Goal: Task Accomplishment & Management: Manage account settings

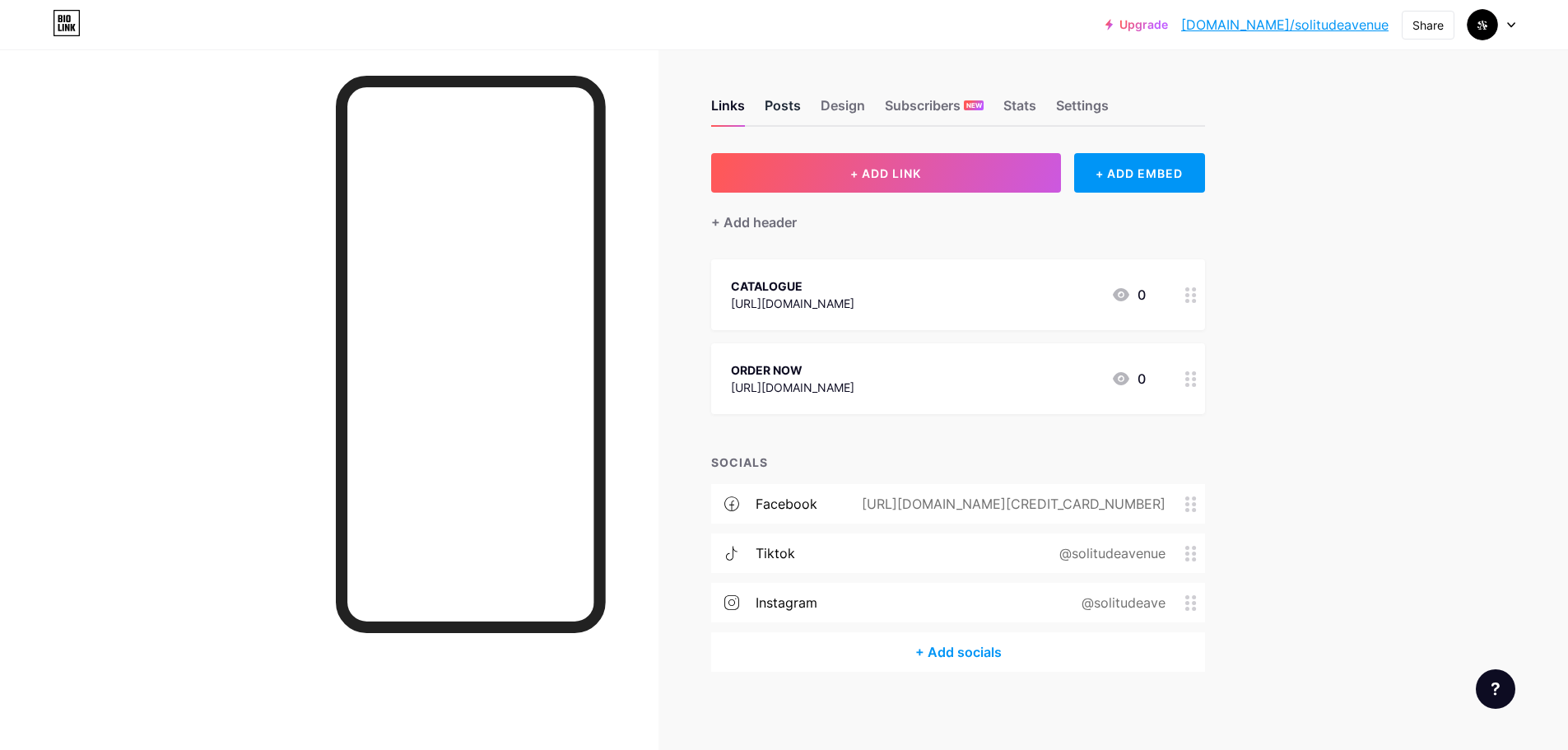
click at [800, 108] on div "Posts" at bounding box center [783, 110] width 36 height 29
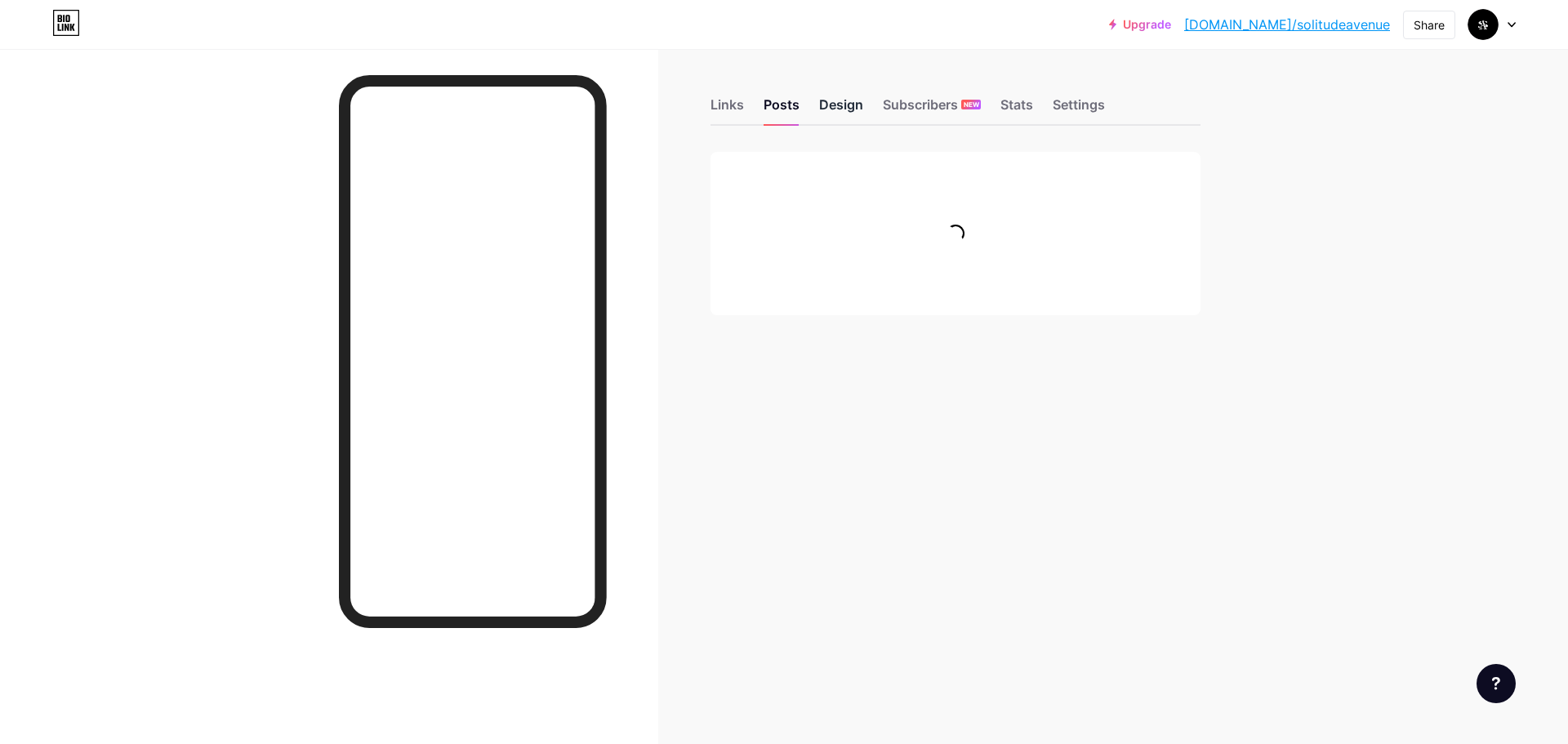
click at [854, 102] on div "Design" at bounding box center [841, 109] width 44 height 29
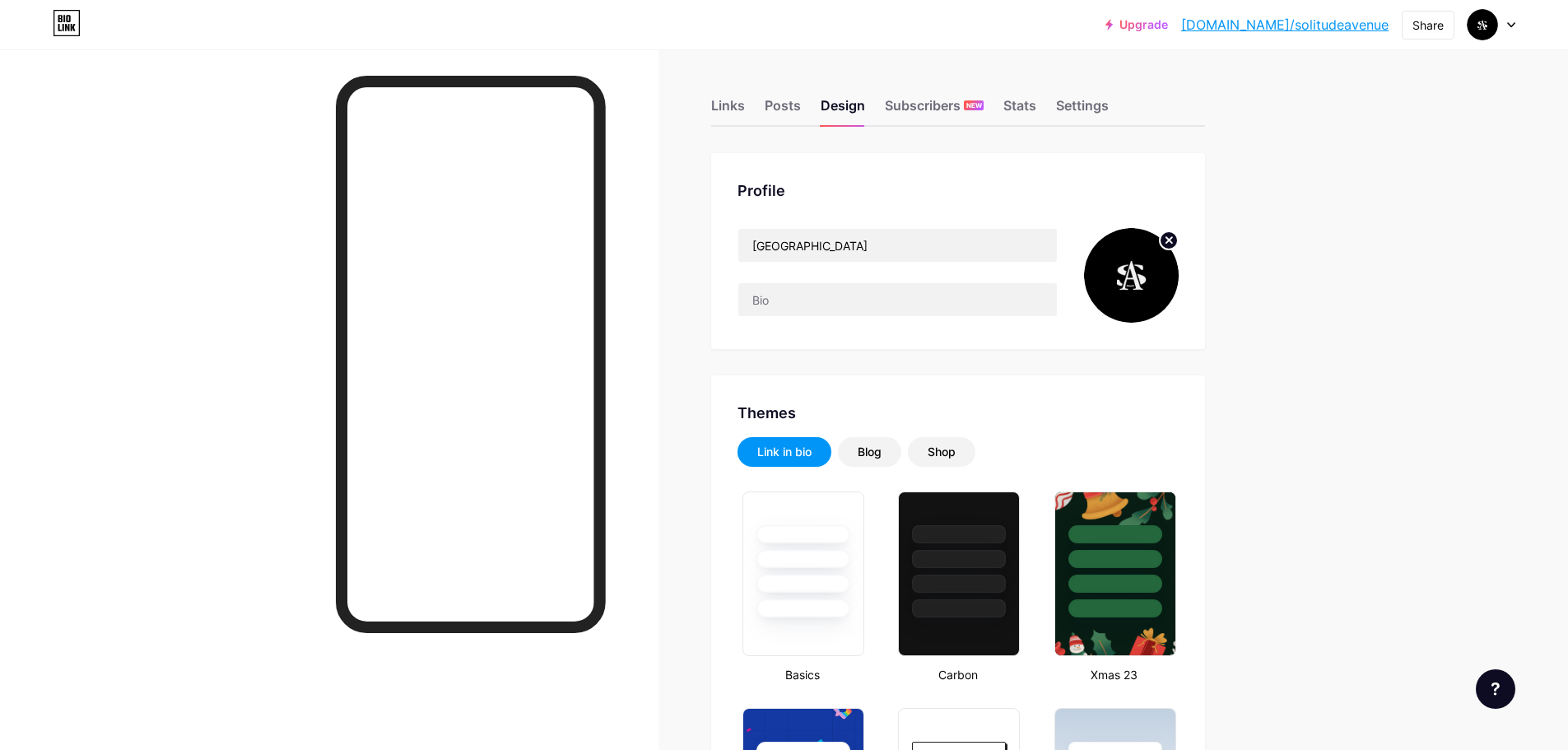
type input "#000000"
type input "#141414"
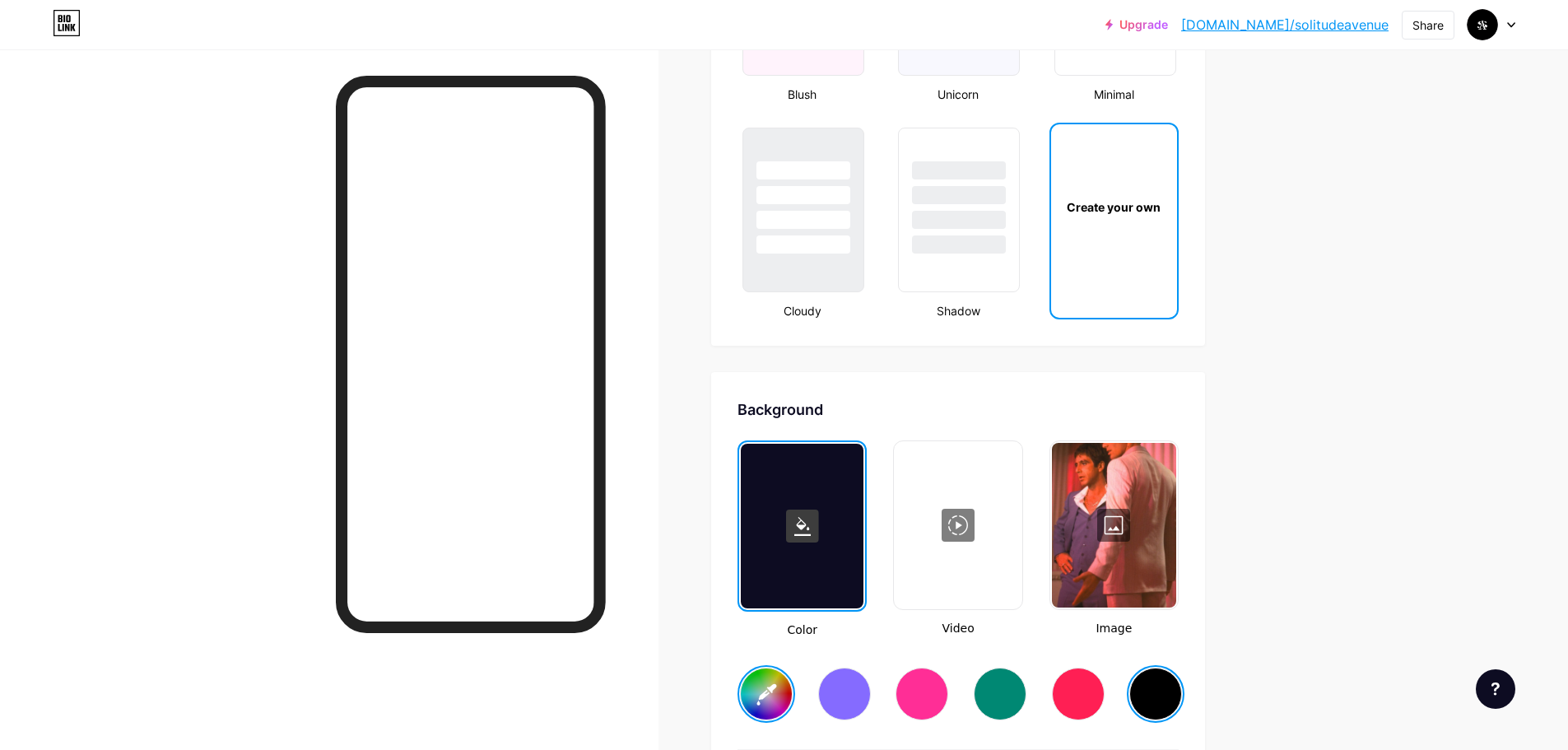
scroll to position [1893, 0]
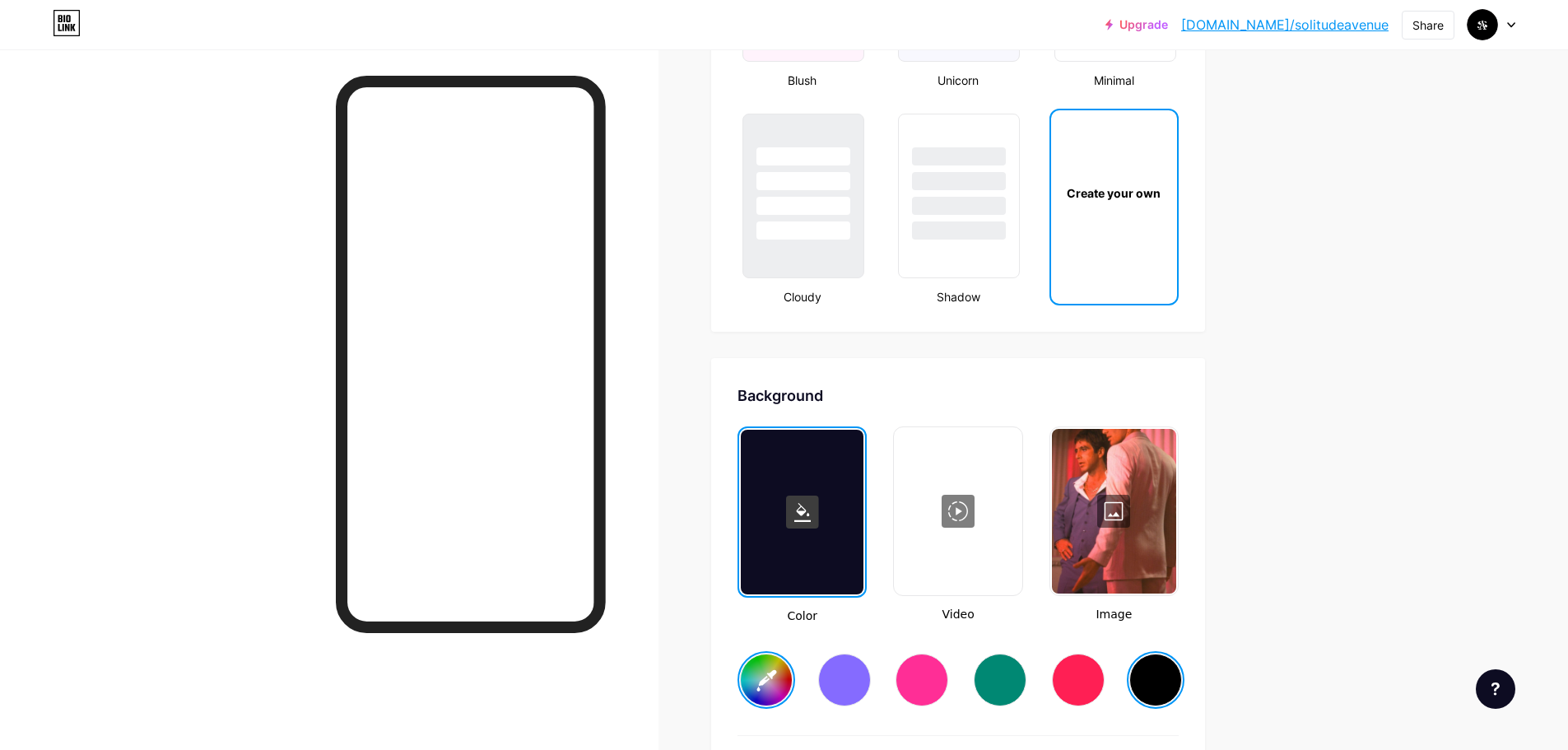
click at [1083, 503] on div at bounding box center [1114, 511] width 124 height 165
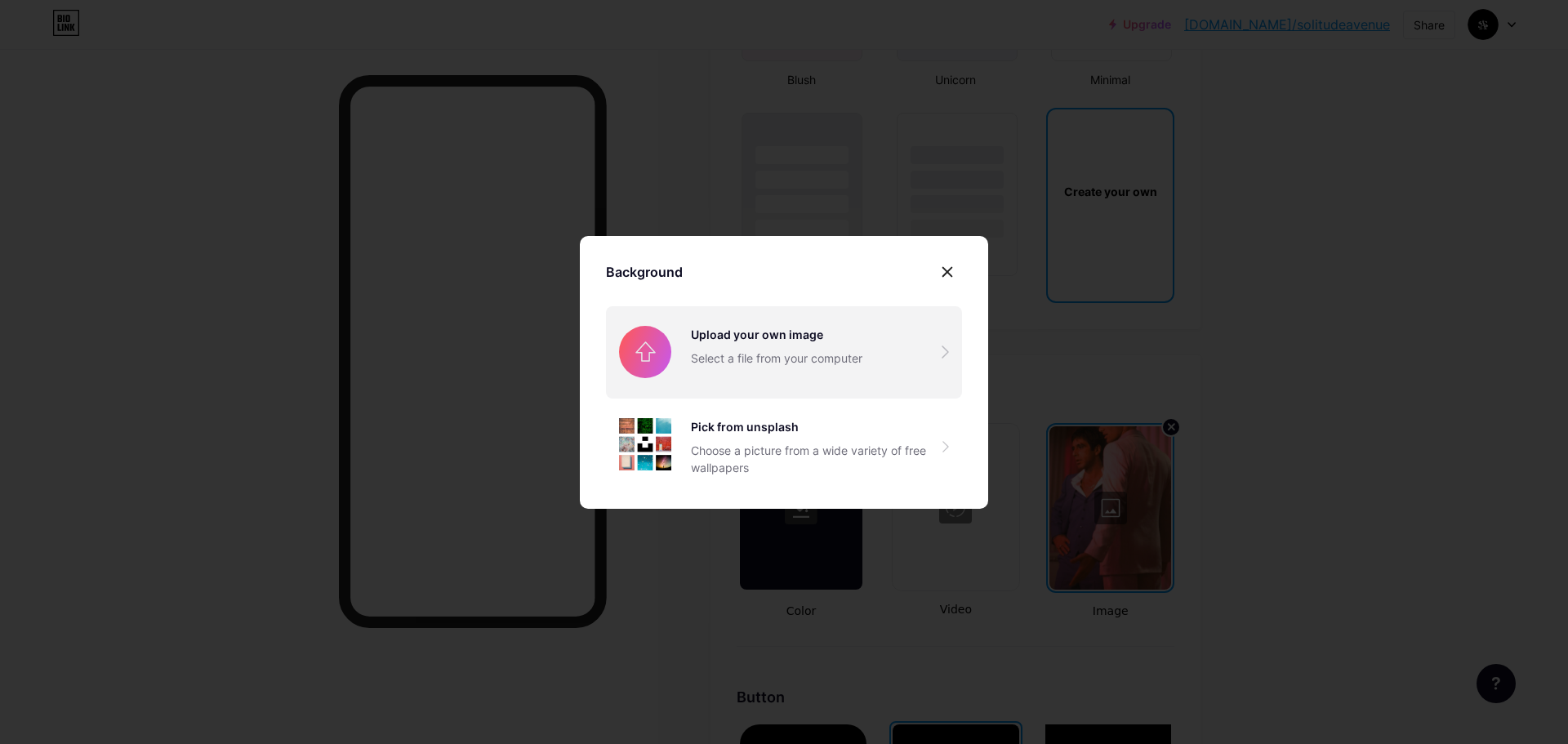
drag, startPoint x: 796, startPoint y: 398, endPoint x: 800, endPoint y: 367, distance: 31.3
click at [795, 396] on div "Upload your own image Select a file from your computer Pick from unsplash Choos…" at bounding box center [783, 401] width 356 height 189
click at [802, 345] on input "file" at bounding box center [783, 352] width 356 height 92
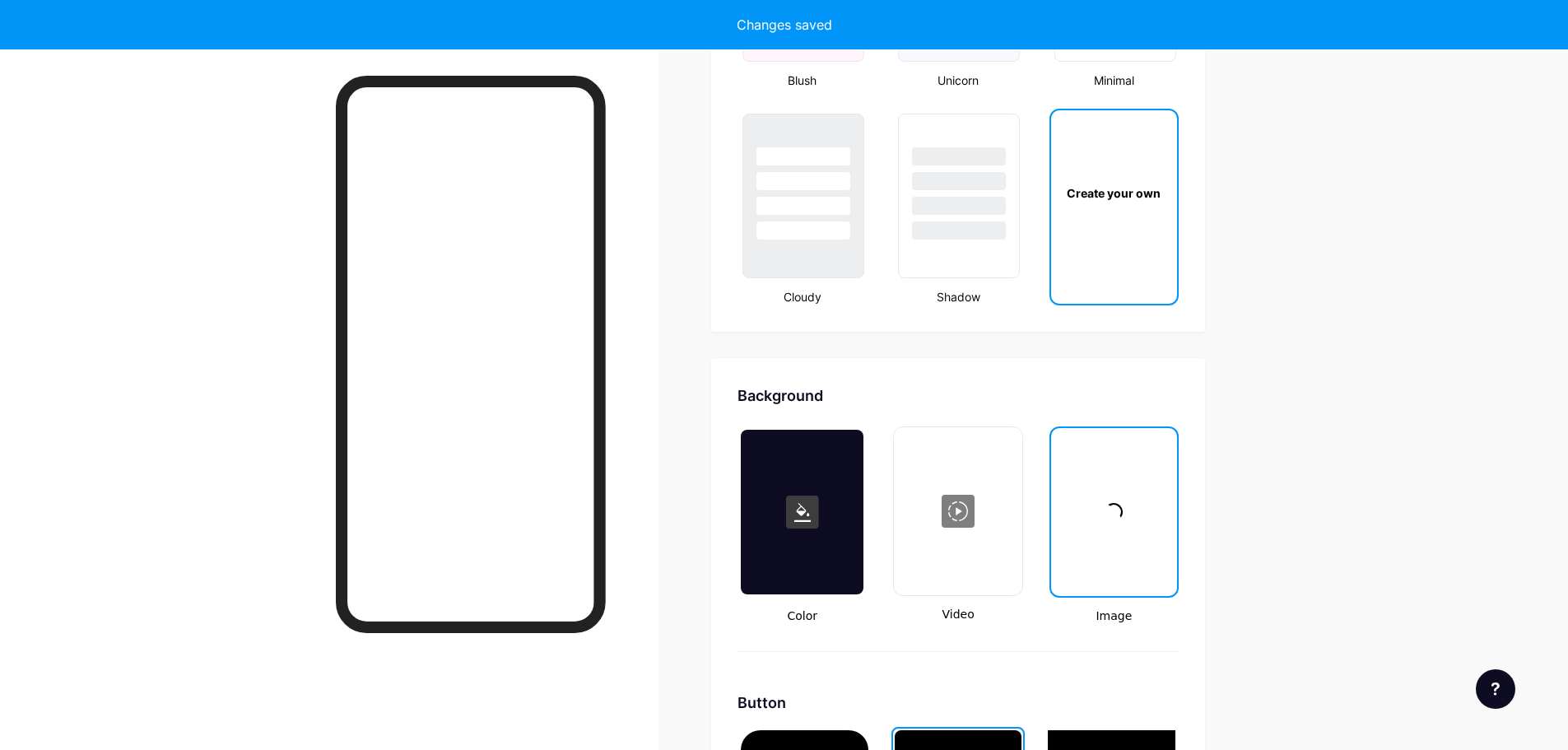
type input "#ffffff"
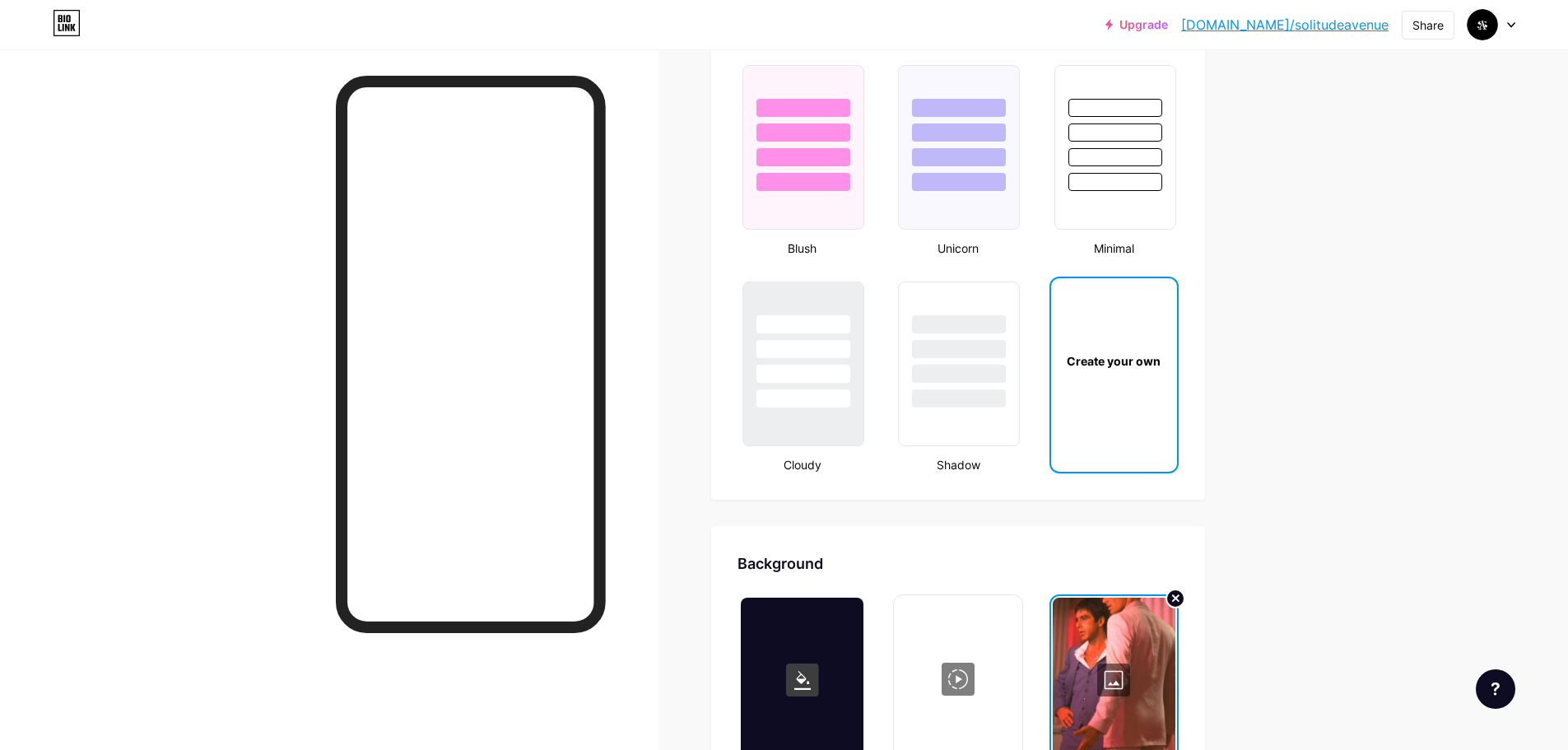
scroll to position [1728, 0]
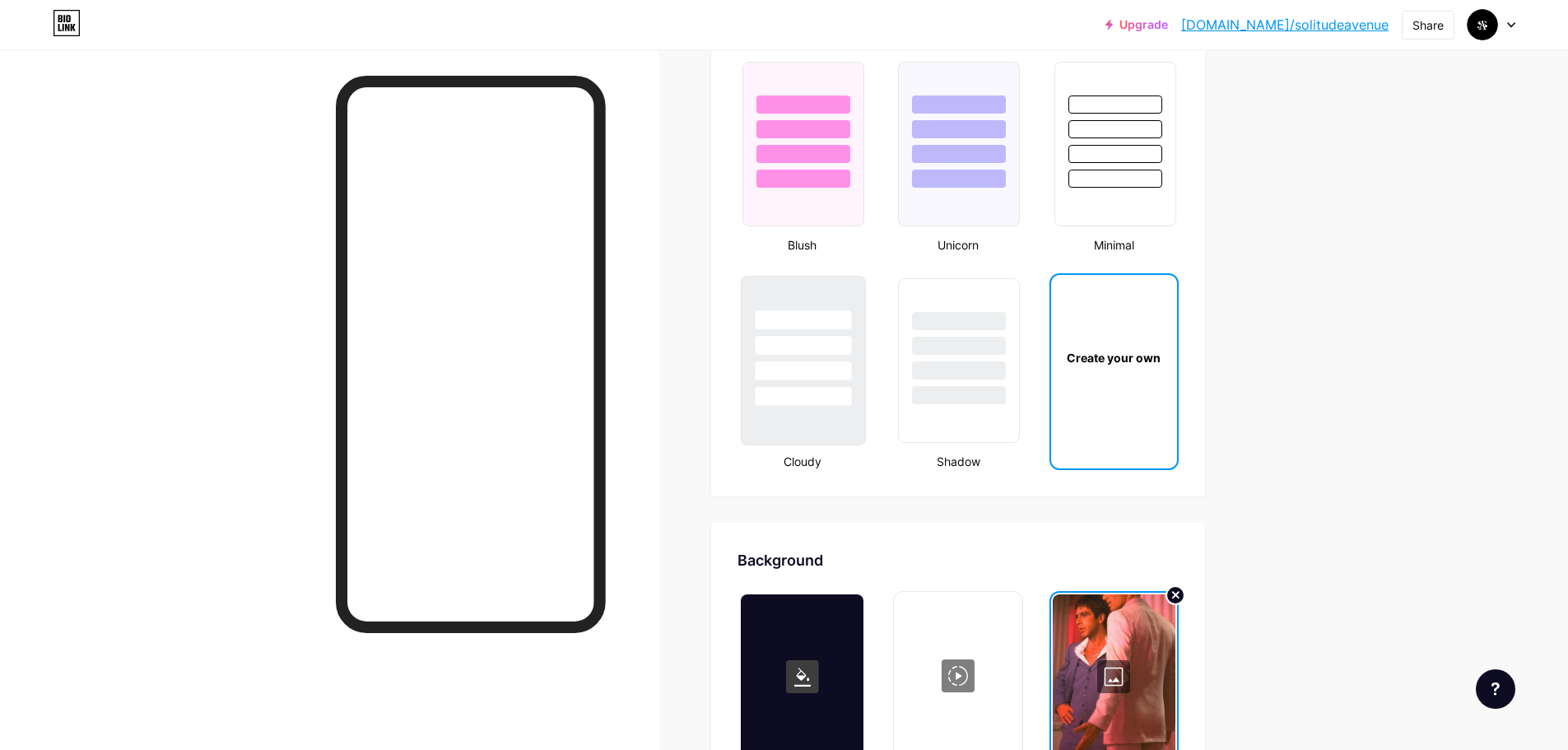
click at [822, 420] on div at bounding box center [803, 360] width 125 height 170
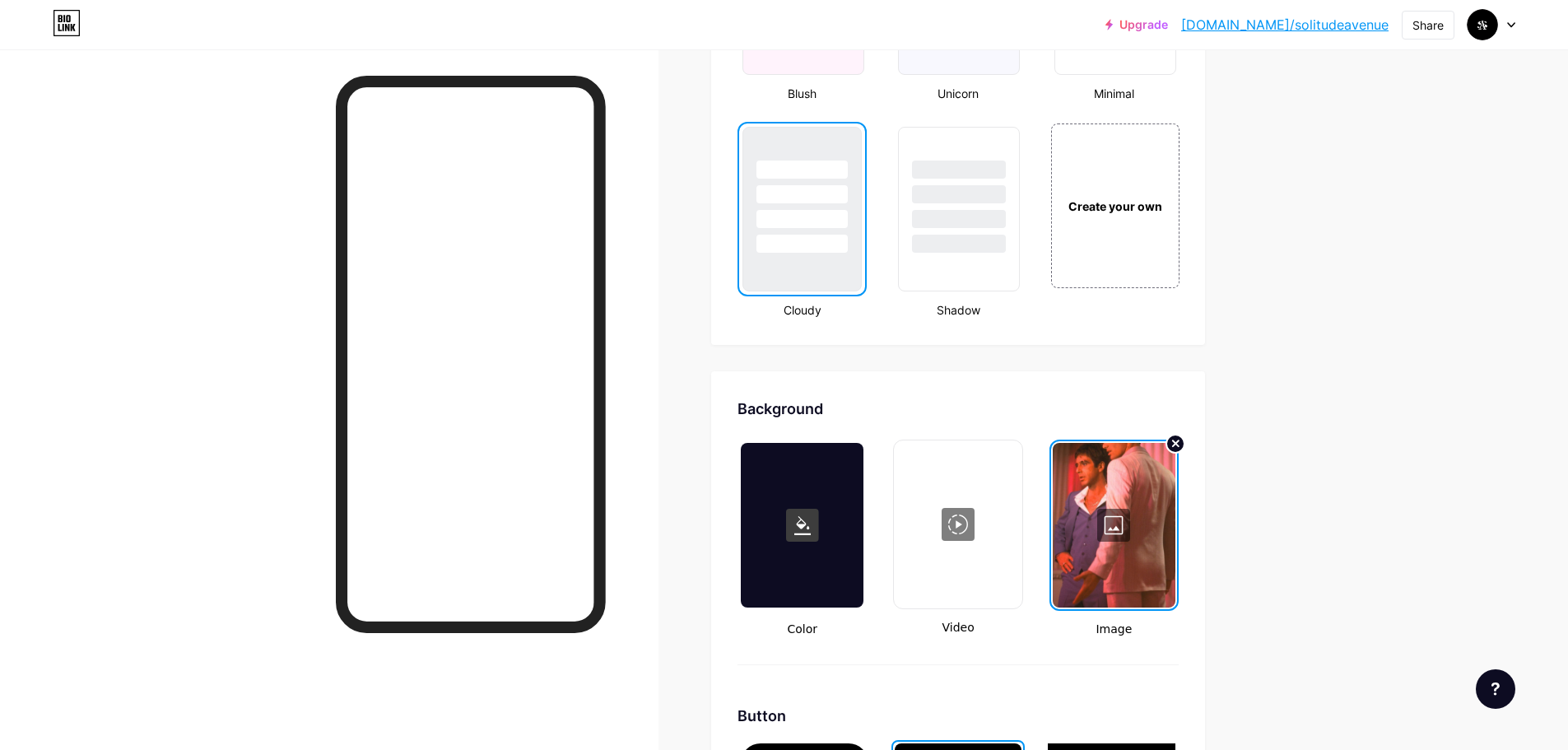
scroll to position [1893, 0]
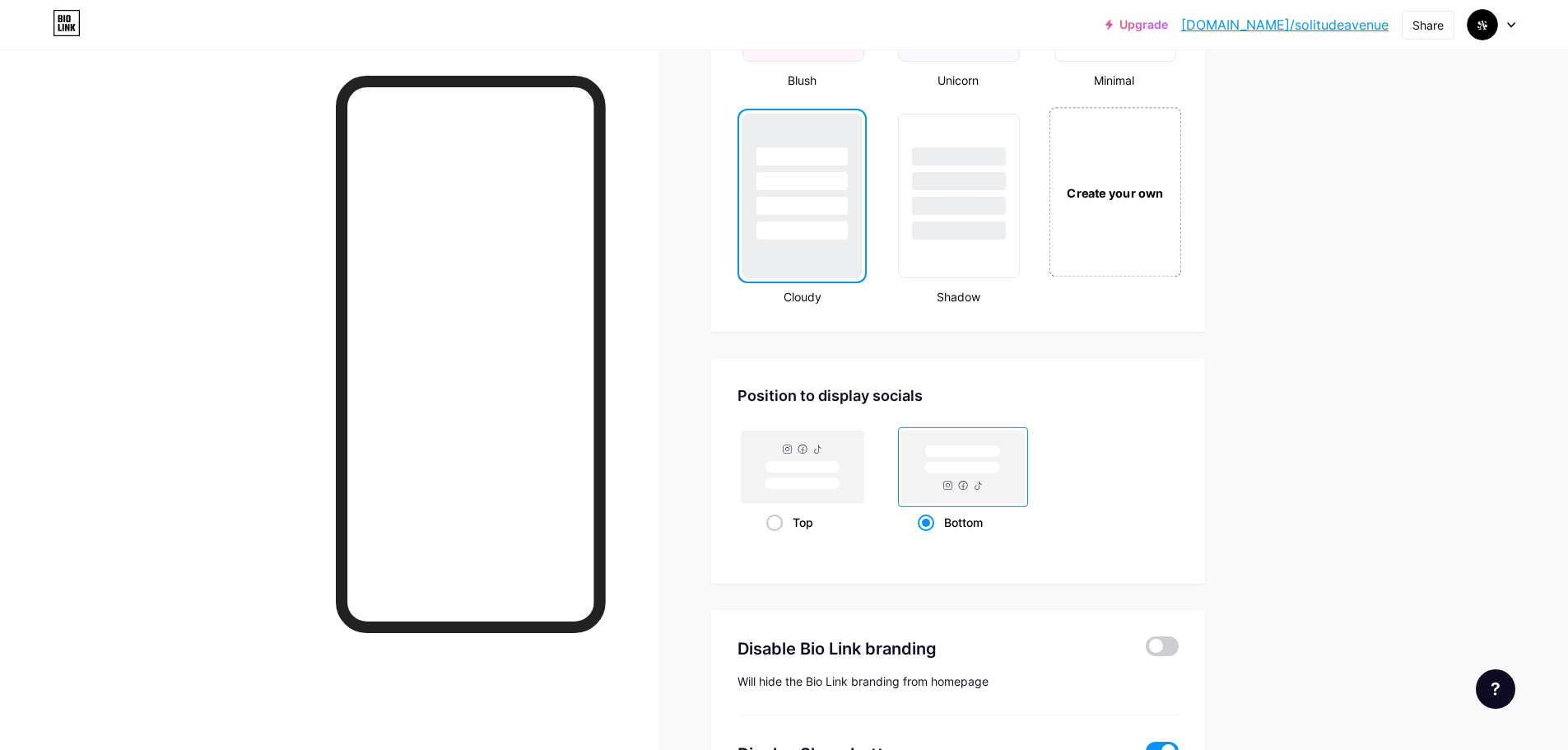
click at [1120, 227] on div "Create your own" at bounding box center [1115, 191] width 133 height 170
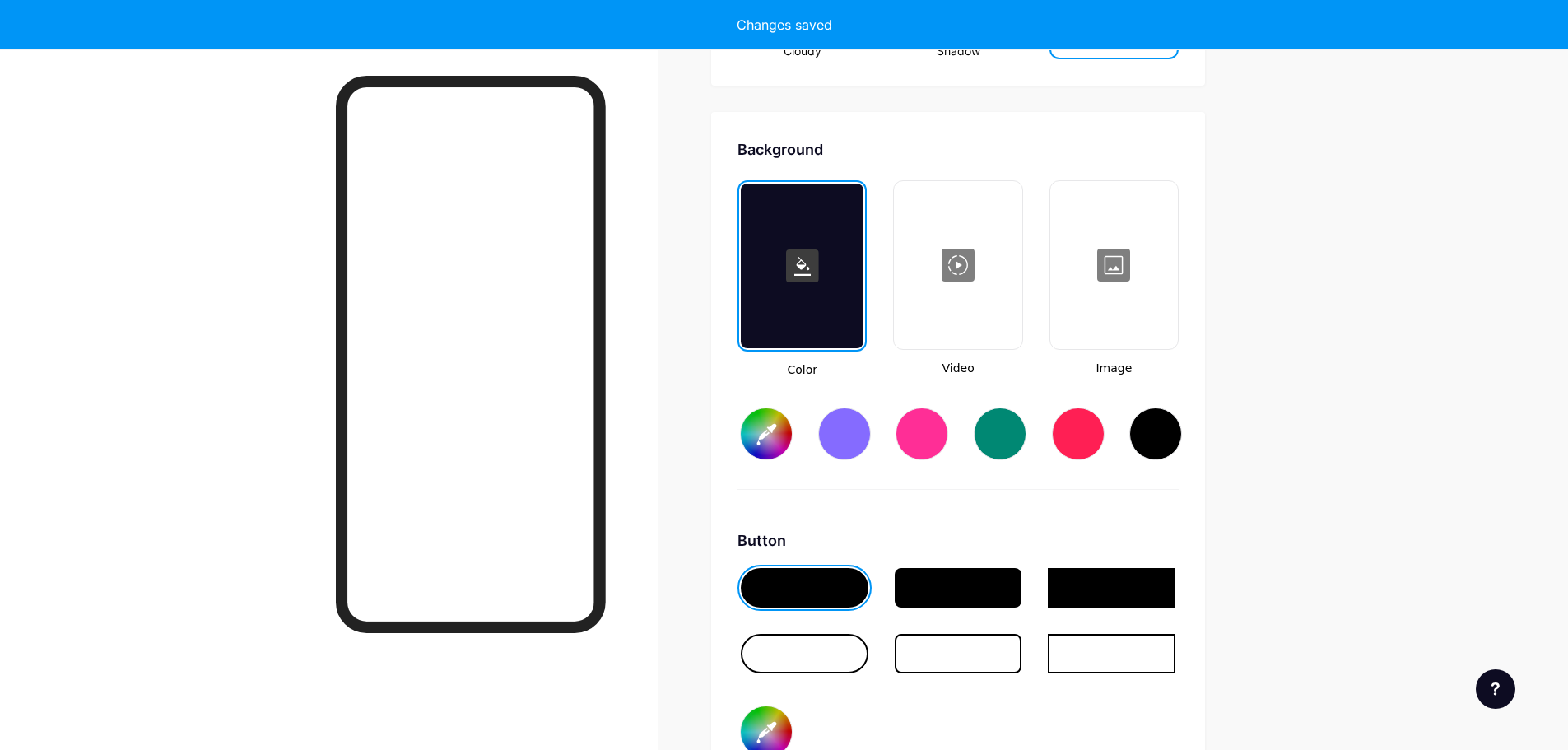
scroll to position [2185, 0]
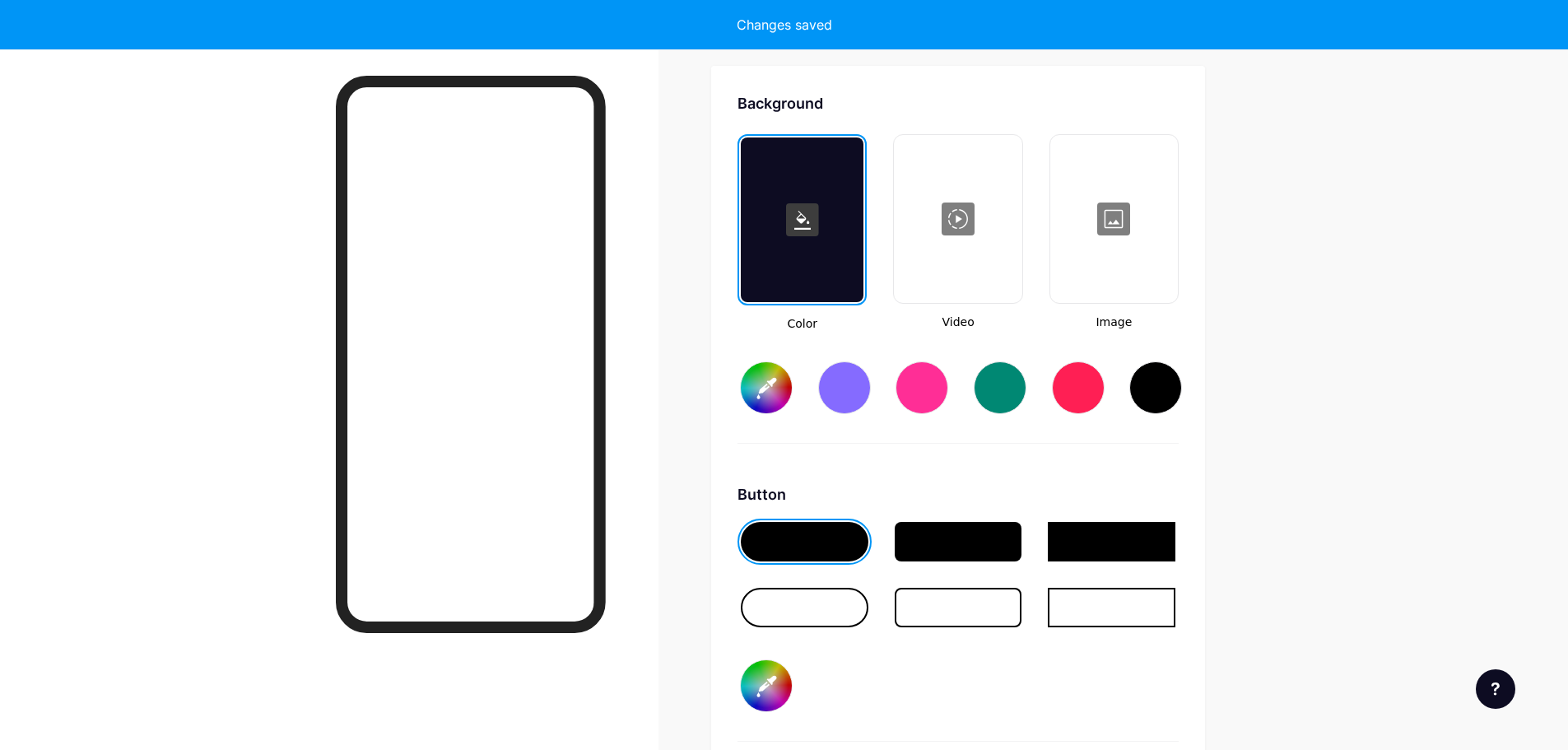
type input "#ffffff"
type input "#000000"
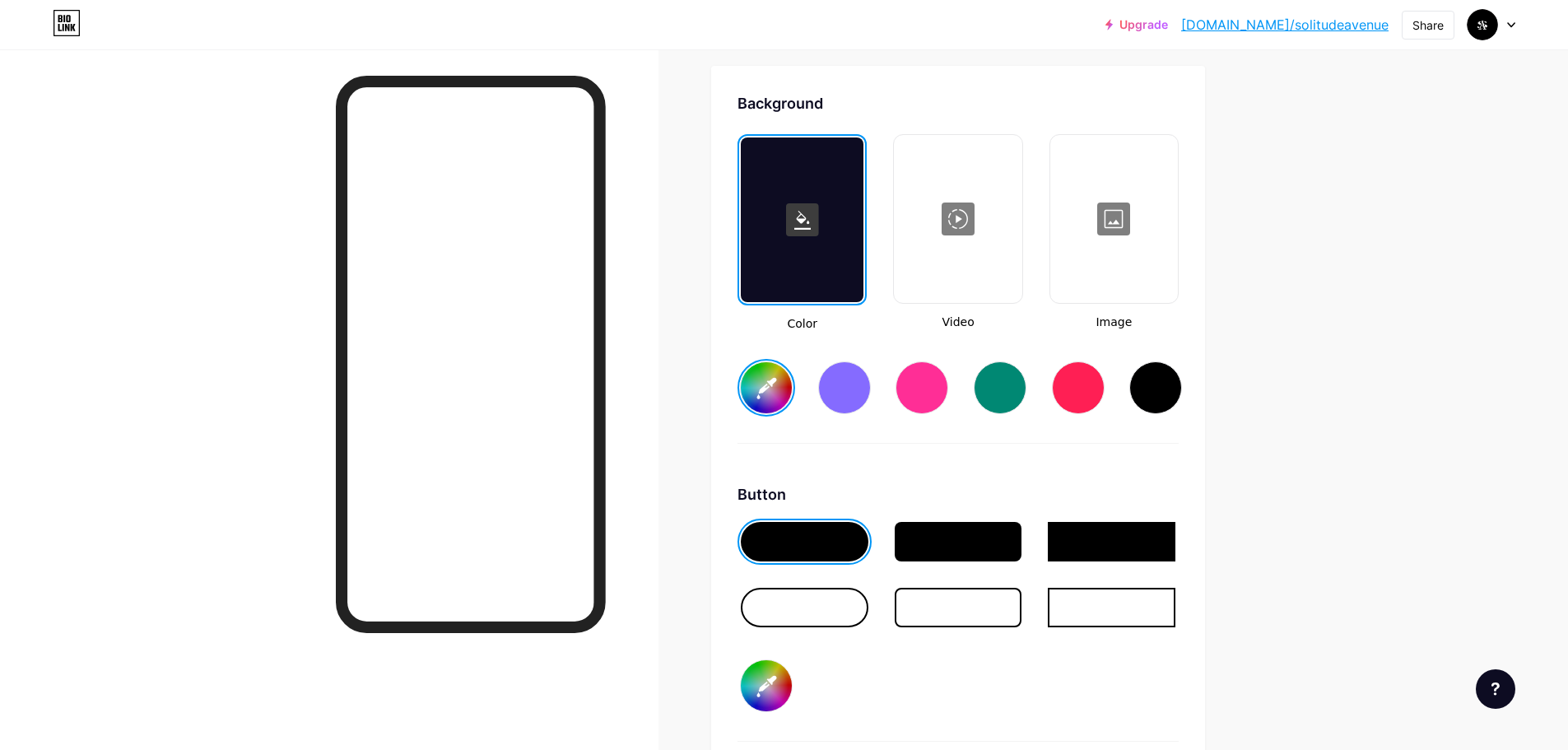
click at [808, 218] on icon at bounding box center [802, 219] width 33 height 33
click at [809, 267] on div at bounding box center [802, 220] width 123 height 165
click at [1011, 538] on div at bounding box center [958, 541] width 128 height 39
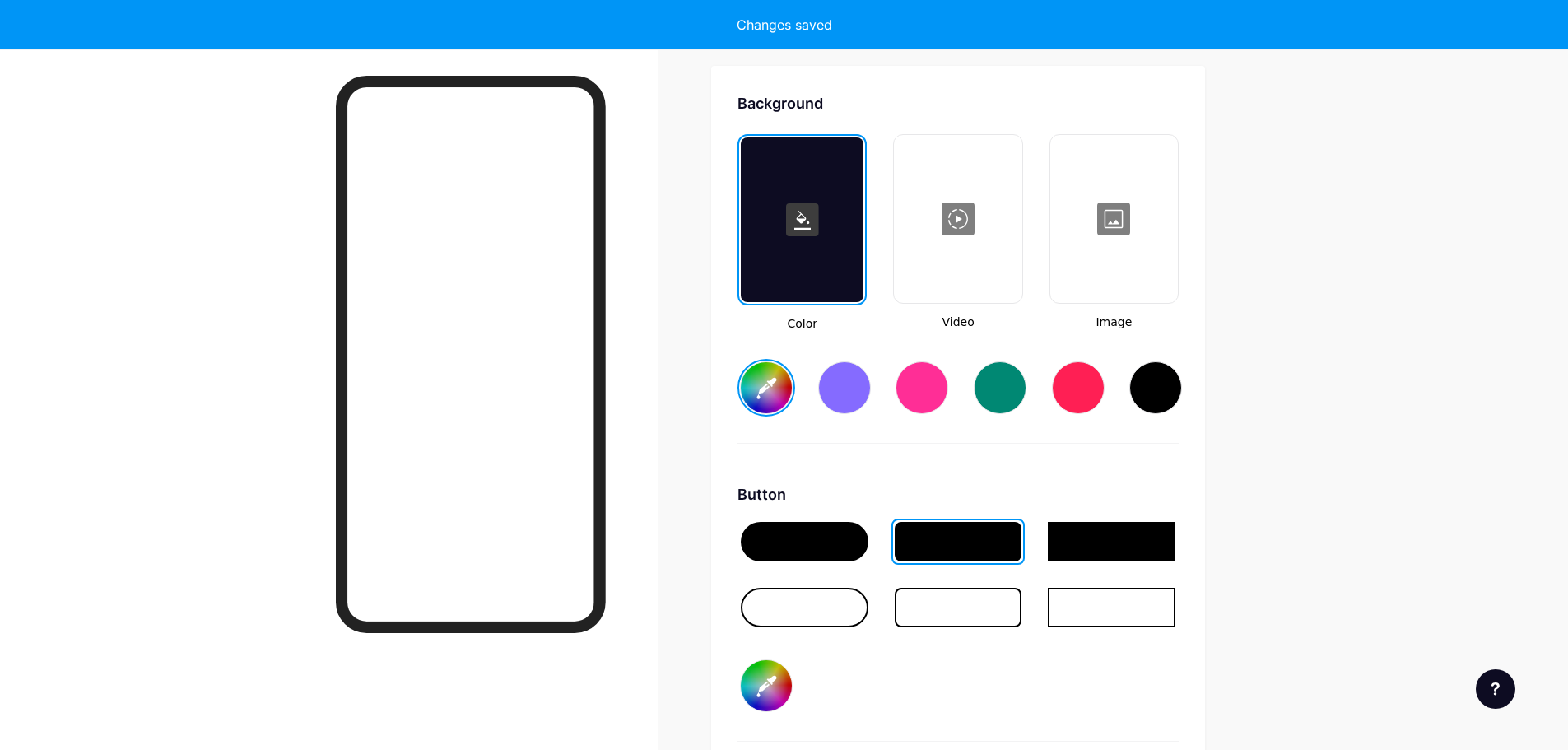
click at [1156, 400] on div at bounding box center [1156, 387] width 53 height 53
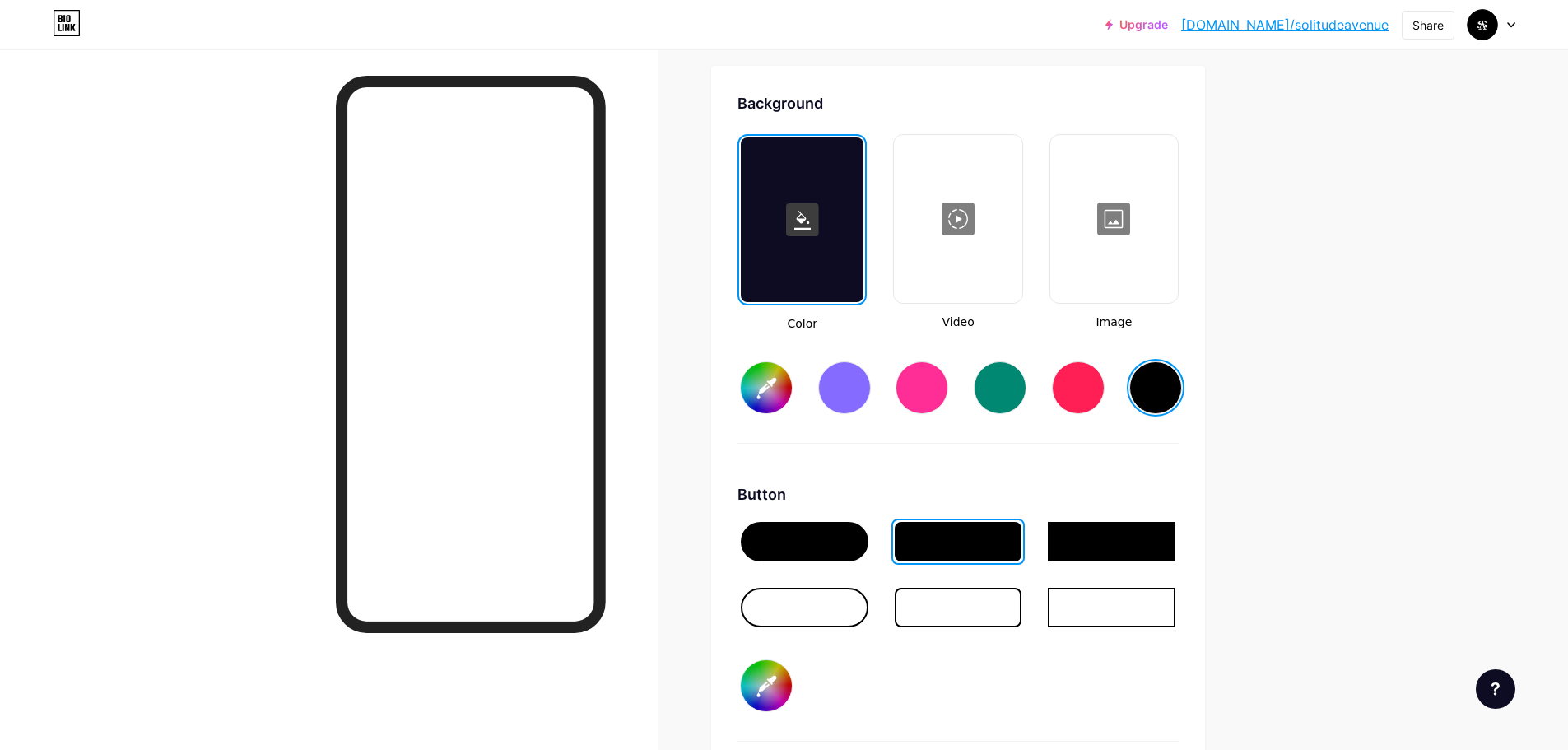
click at [767, 394] on input "#000000" at bounding box center [766, 387] width 51 height 51
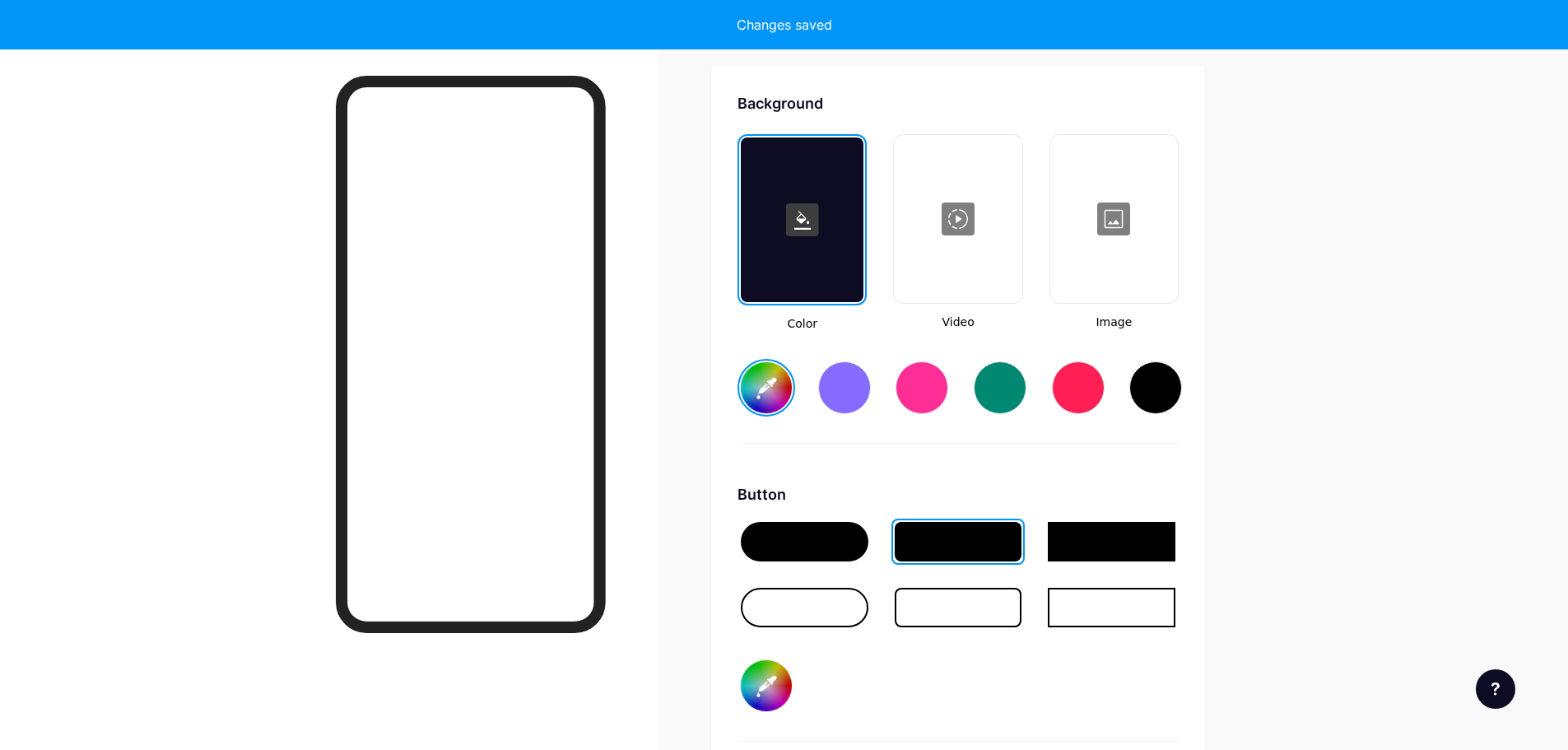
type input "#000000"
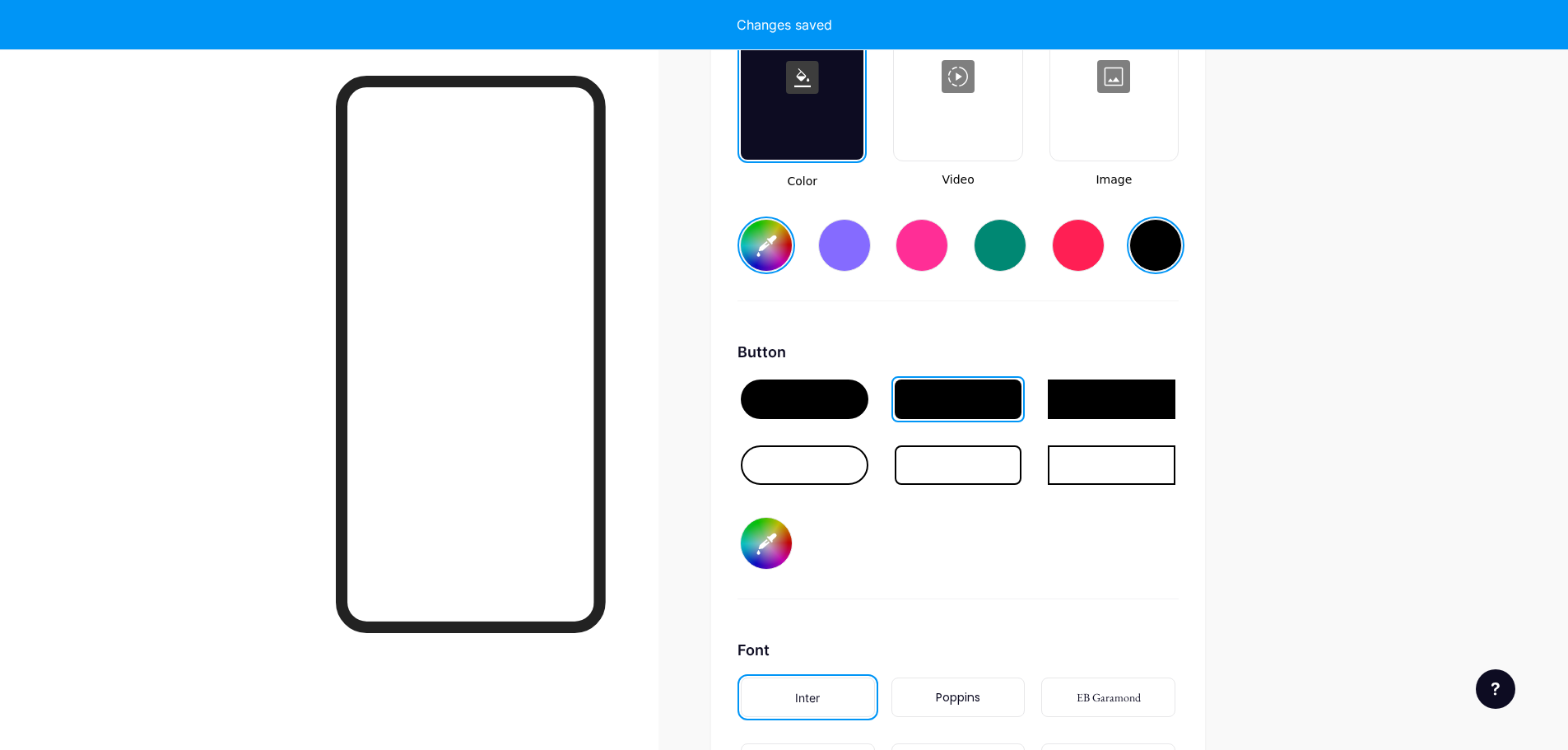
scroll to position [2350, 0]
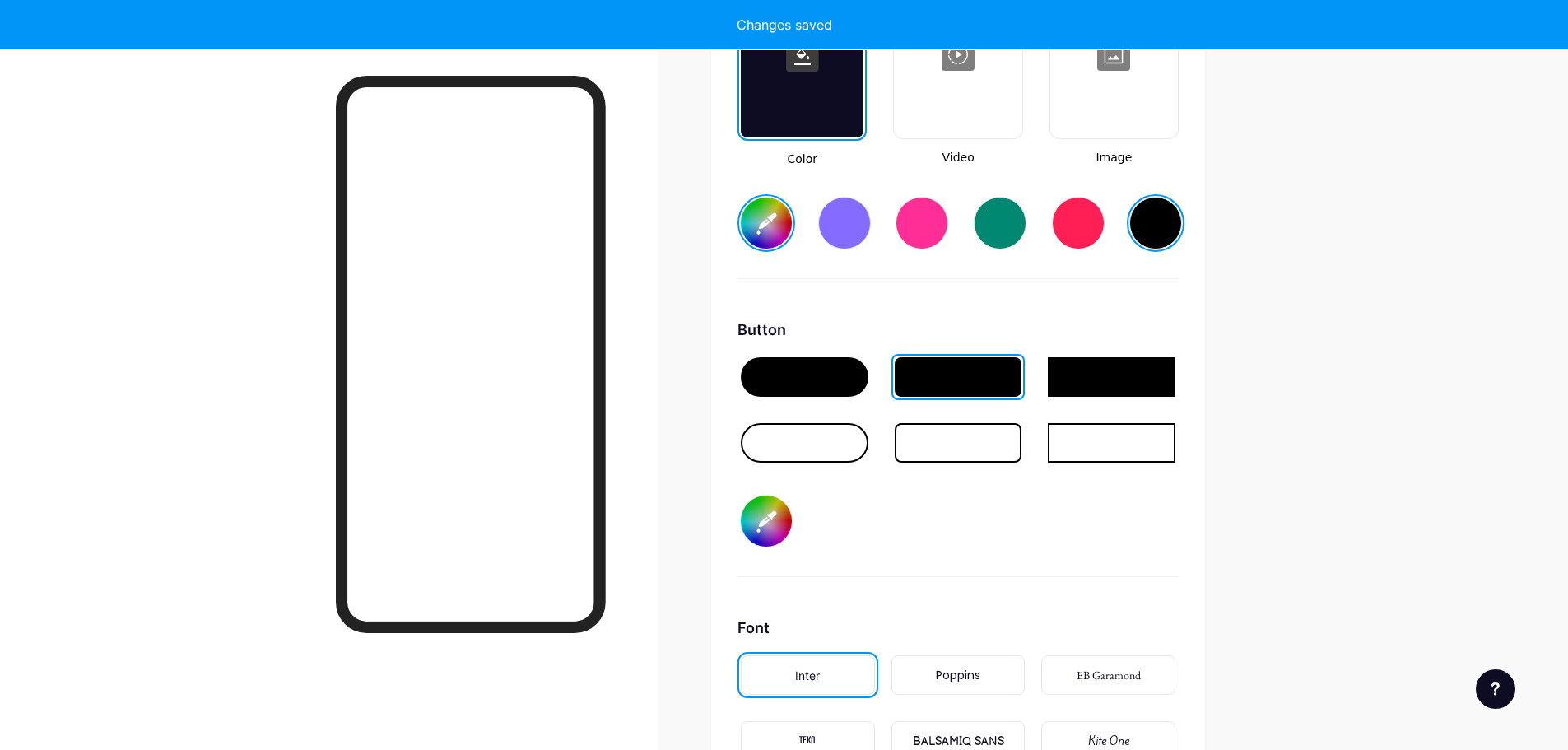
click at [772, 519] on input "#000000" at bounding box center [766, 521] width 51 height 51
click at [747, 524] on input "#0a0000" at bounding box center [766, 521] width 51 height 51
type input "#0a0a0a"
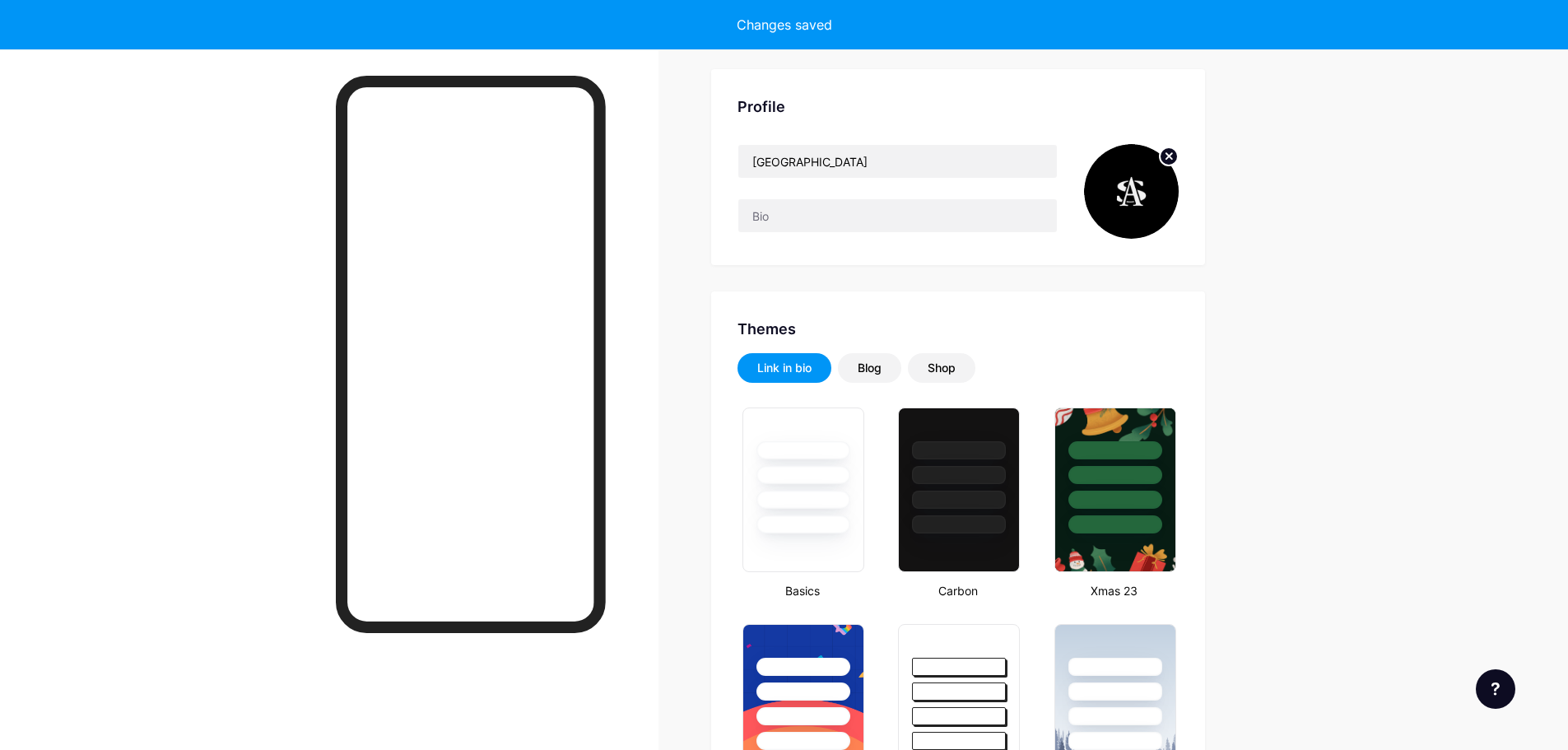
scroll to position [0, 0]
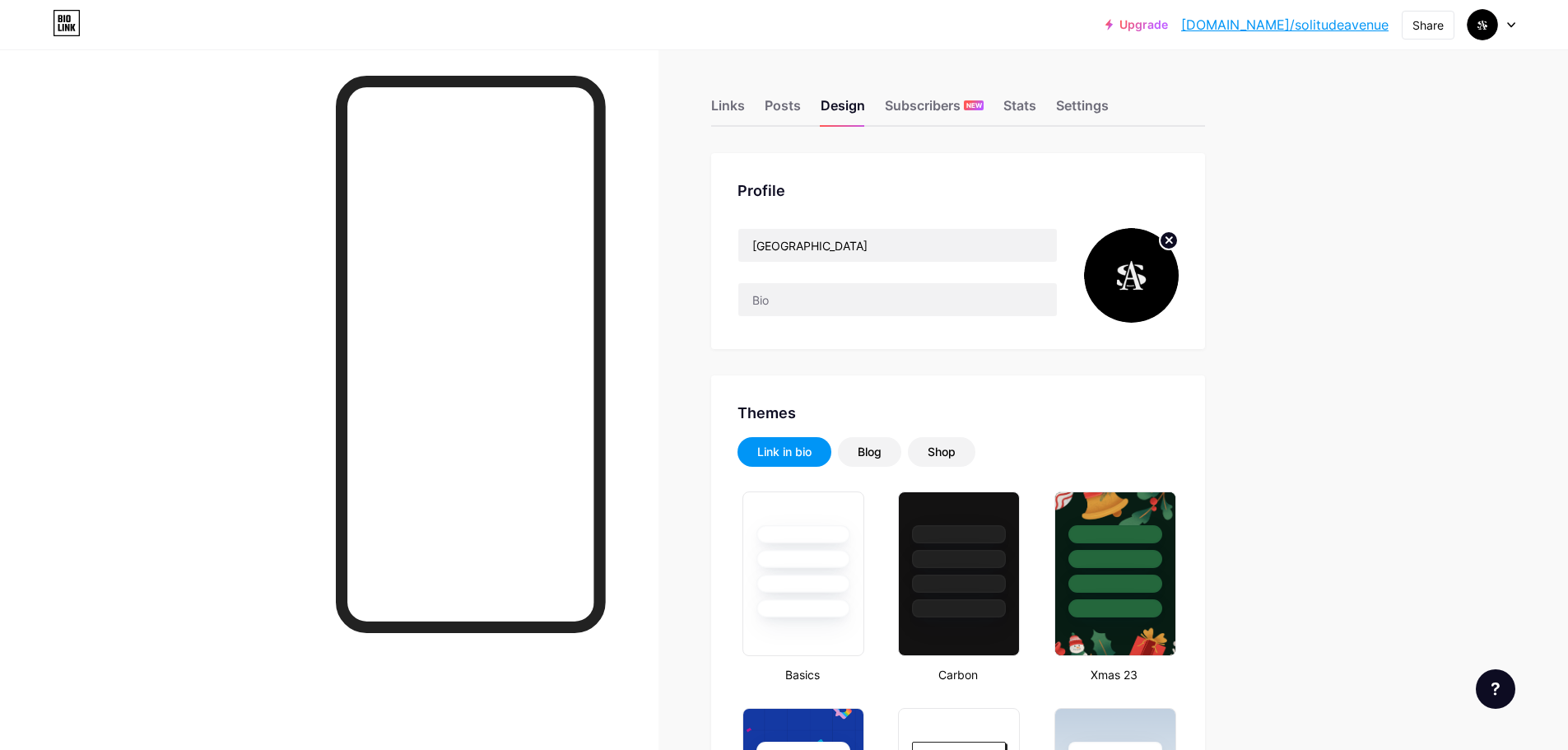
click at [1178, 237] on circle at bounding box center [1169, 240] width 18 height 18
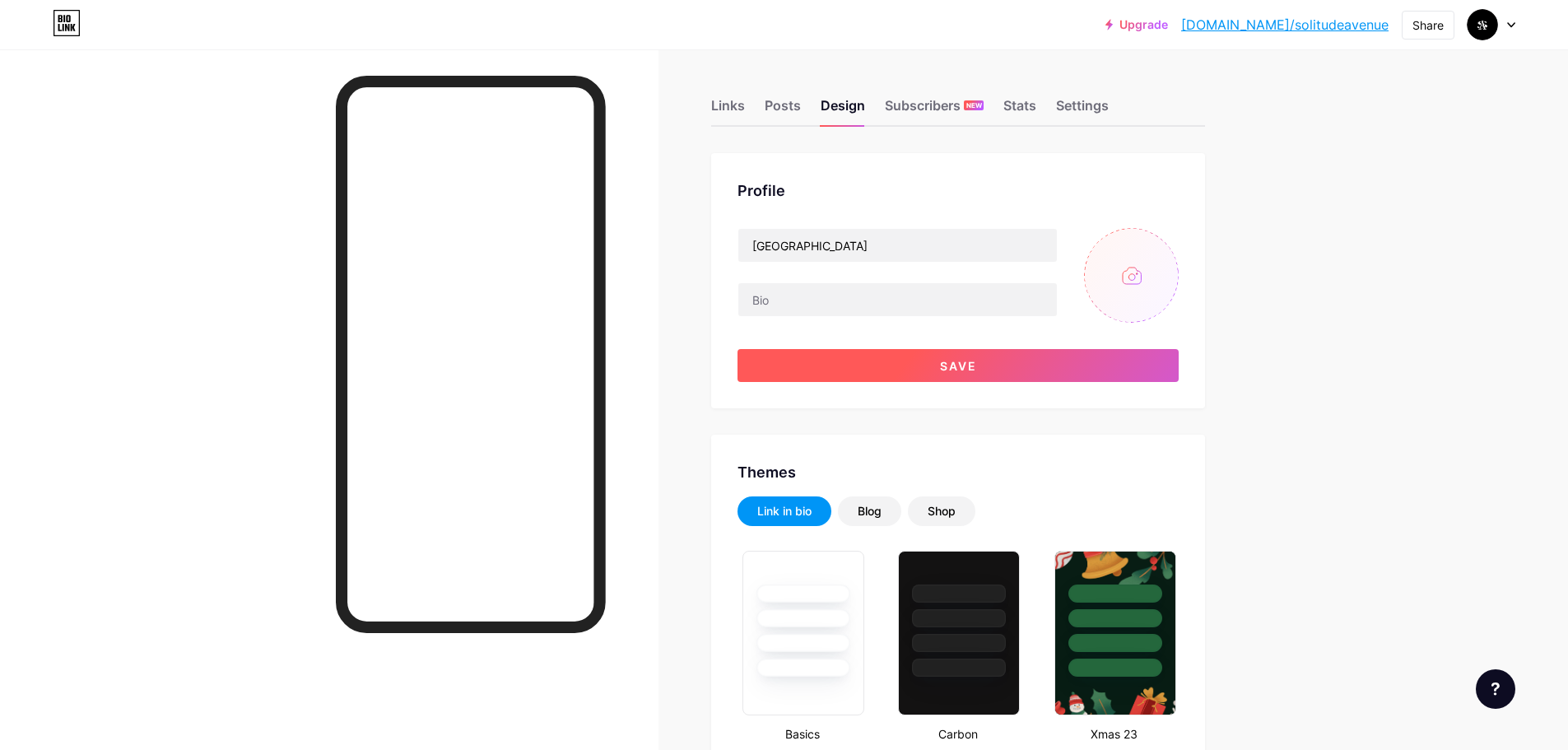
click at [1057, 375] on button "Save" at bounding box center [957, 365] width 441 height 33
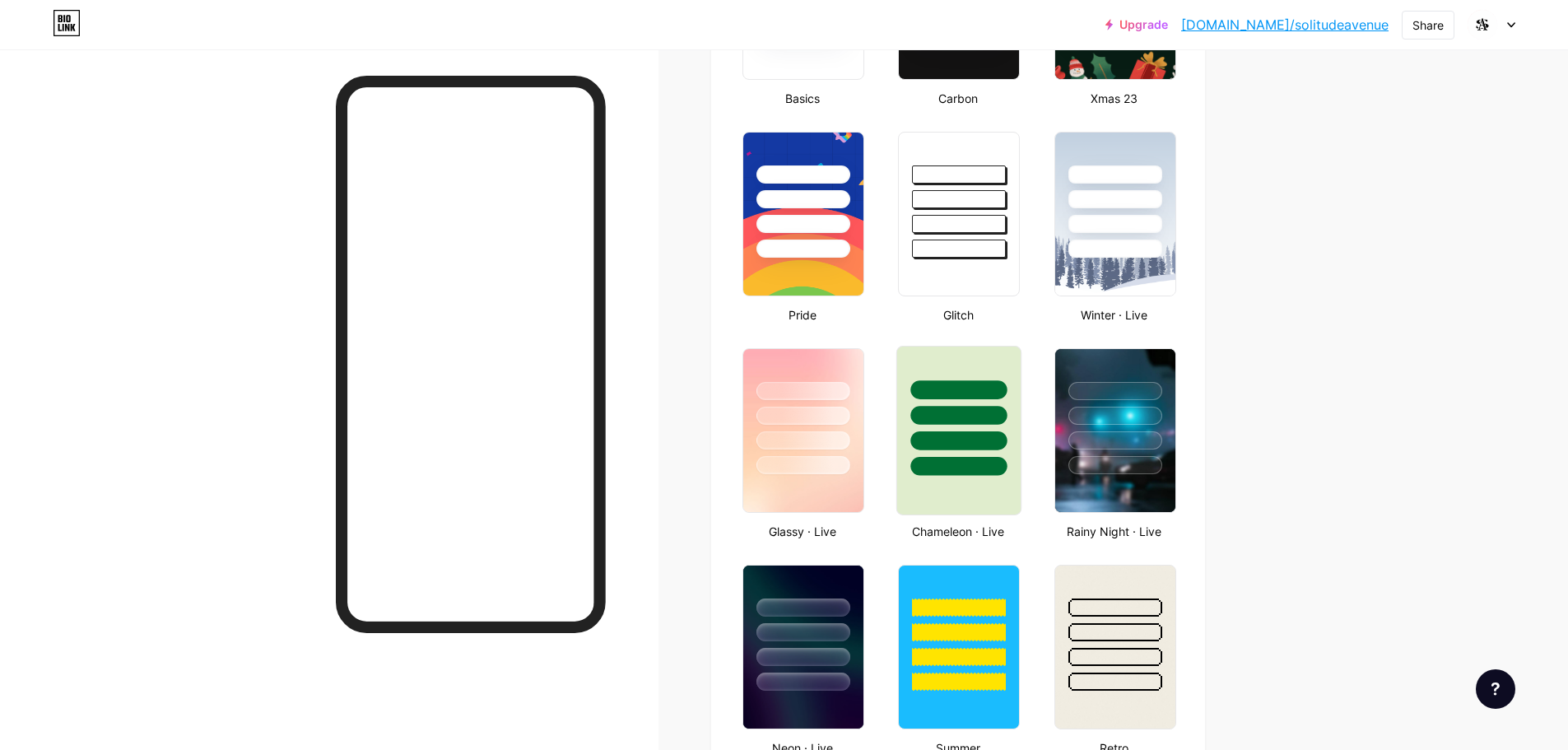
type input "#000000"
type input "#0a0a0a"
type input "#ffffff"
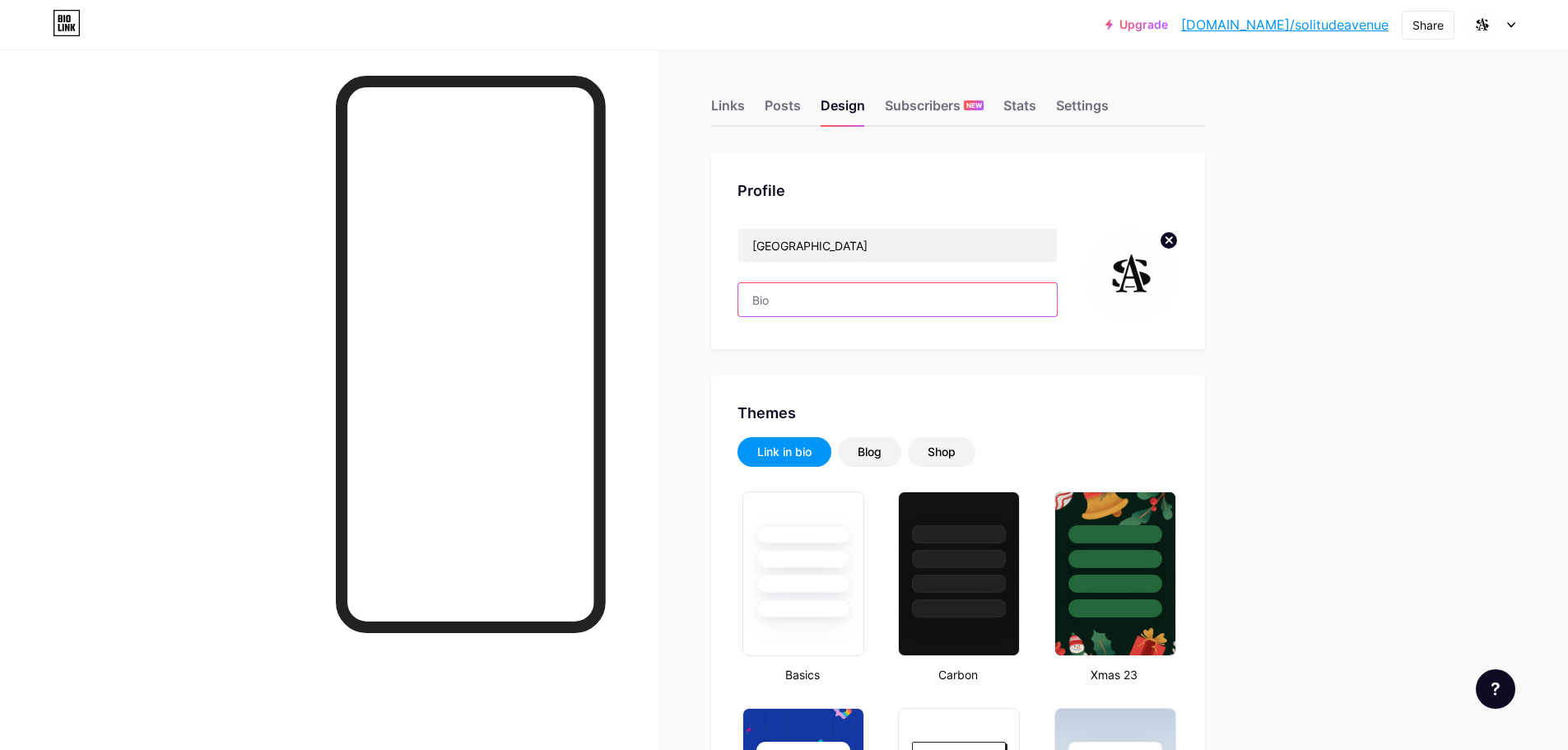
click at [863, 311] on input "text" at bounding box center [897, 299] width 318 height 33
click at [823, 299] on input "text" at bounding box center [897, 299] width 318 height 33
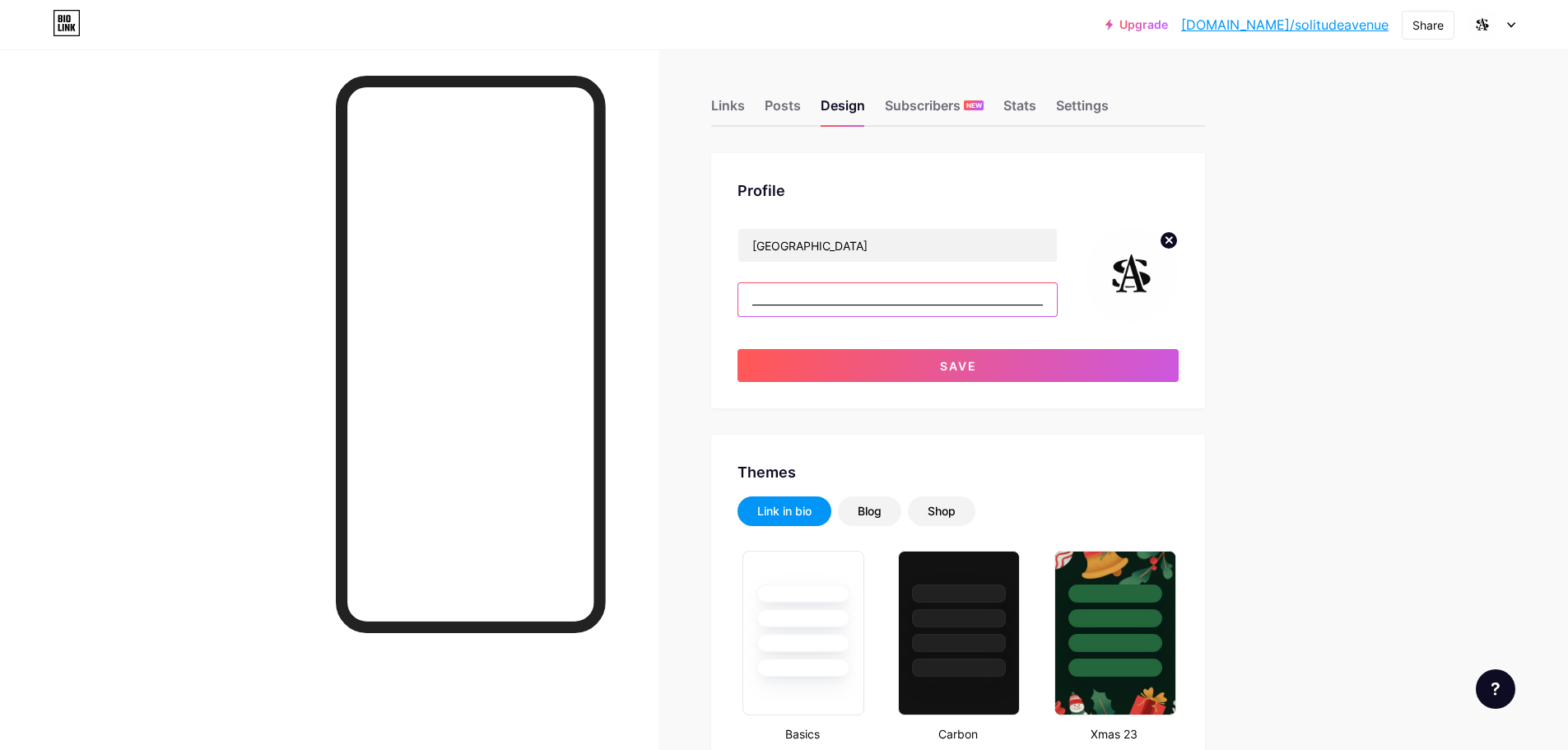
scroll to position [0, 146]
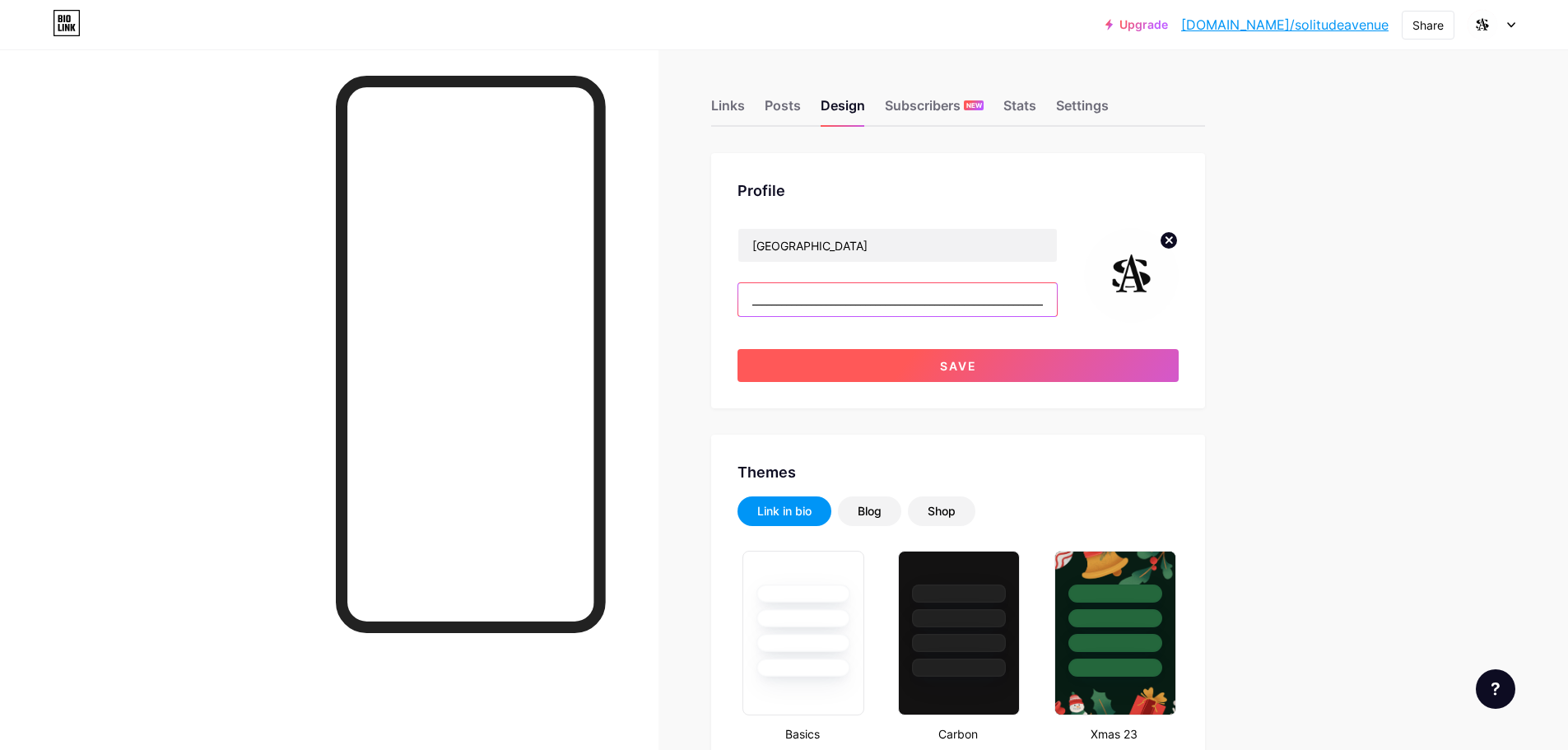
type input "_______________________________________________________________________________…"
click at [899, 380] on button "Save" at bounding box center [957, 365] width 441 height 33
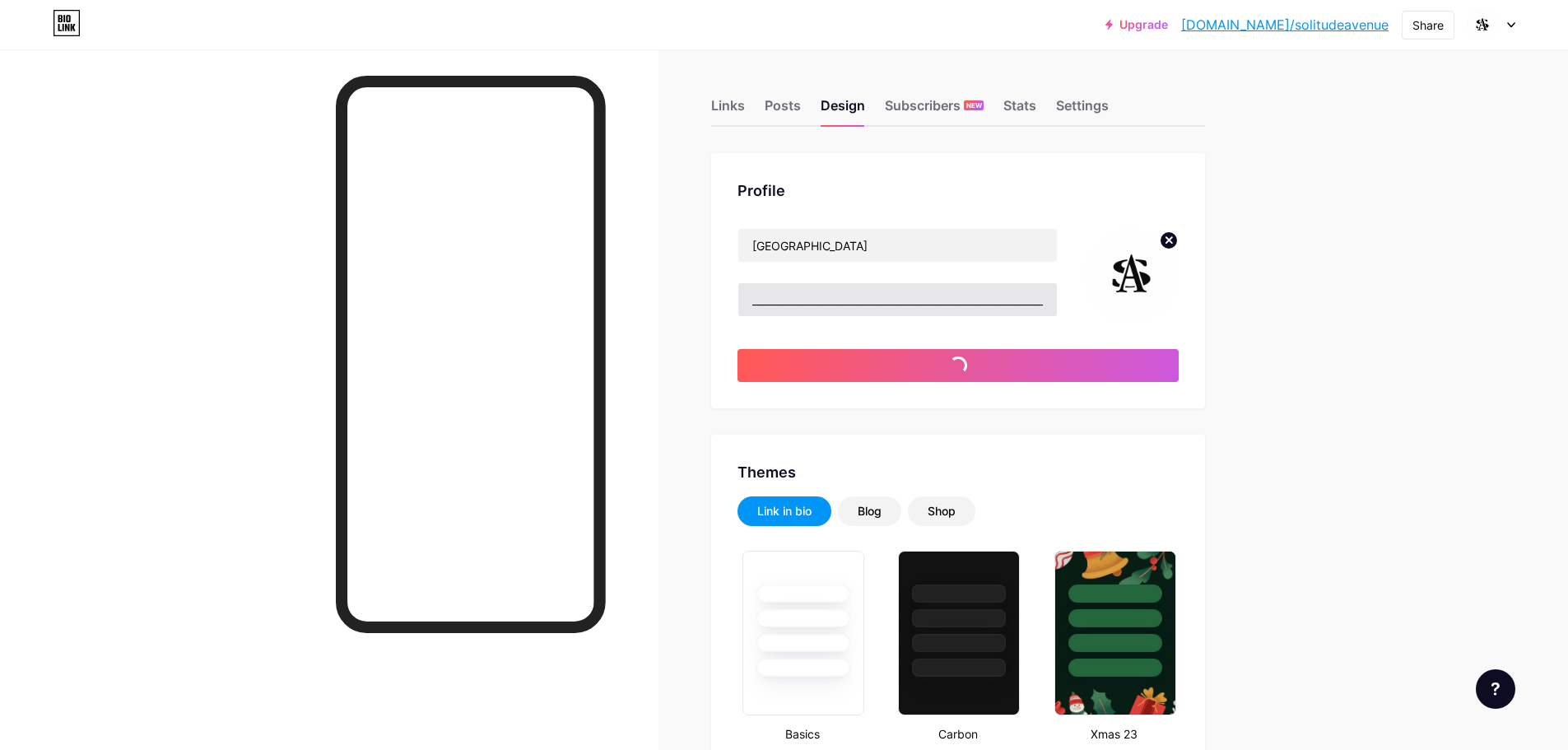
type input "#ffffff"
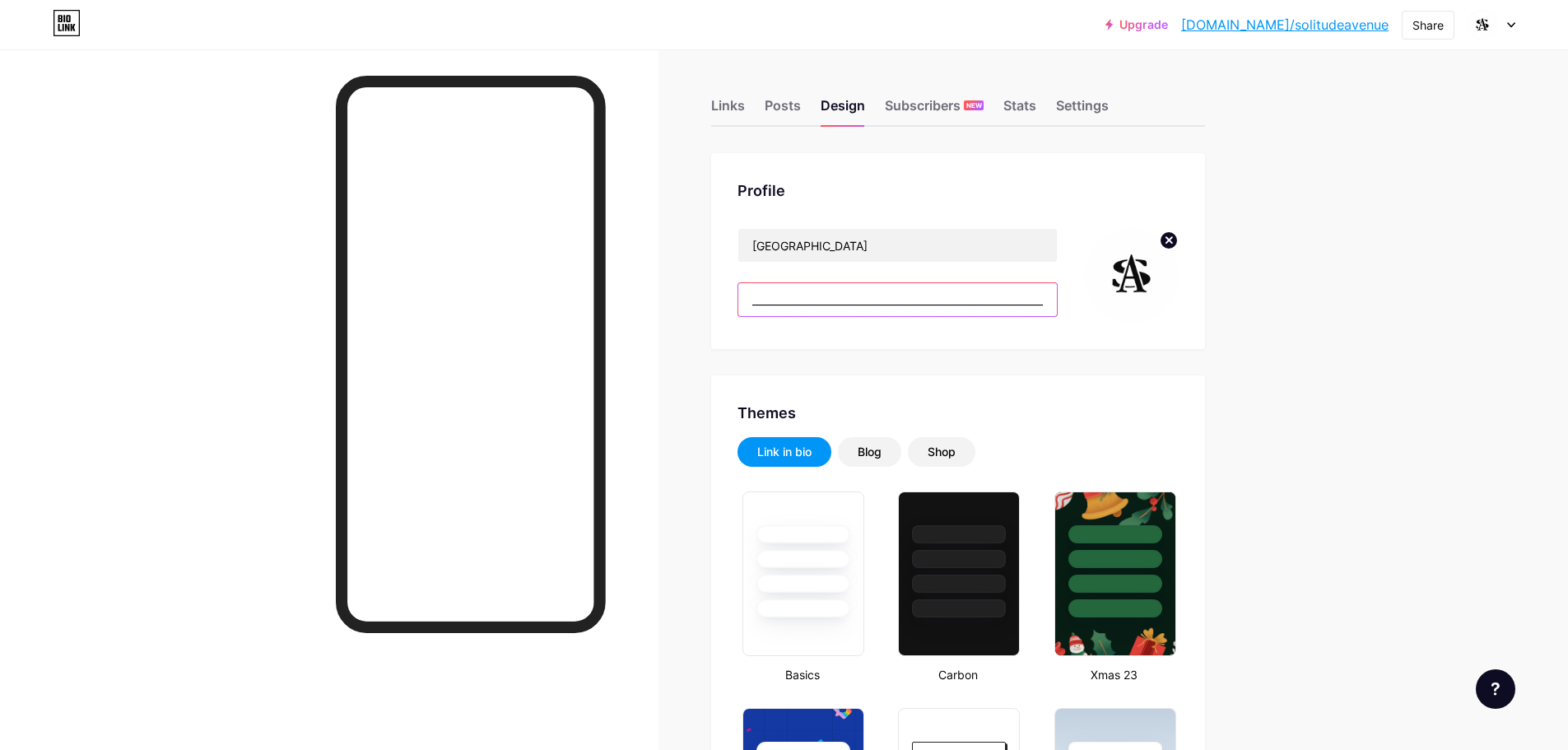
drag, startPoint x: 878, startPoint y: 290, endPoint x: 861, endPoint y: 291, distance: 17.0
click at [863, 293] on input "_______________________________________________________________________________…" at bounding box center [897, 299] width 318 height 33
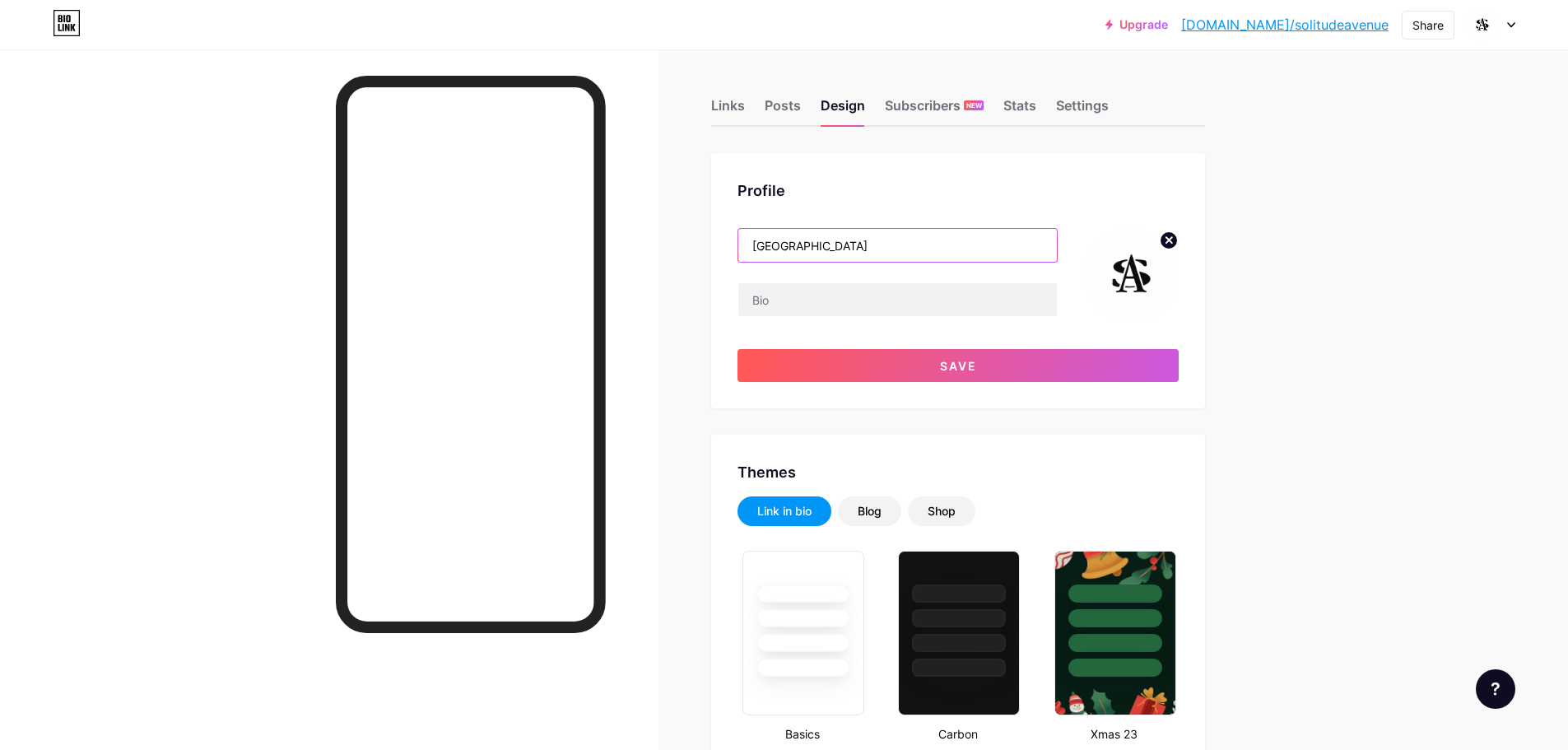
drag, startPoint x: 876, startPoint y: 241, endPoint x: 876, endPoint y: 228, distance: 13.0
click at [876, 233] on input "[GEOGRAPHIC_DATA]" at bounding box center [897, 244] width 318 height 33
click at [876, 228] on input "[GEOGRAPHIC_DATA]" at bounding box center [897, 244] width 318 height 33
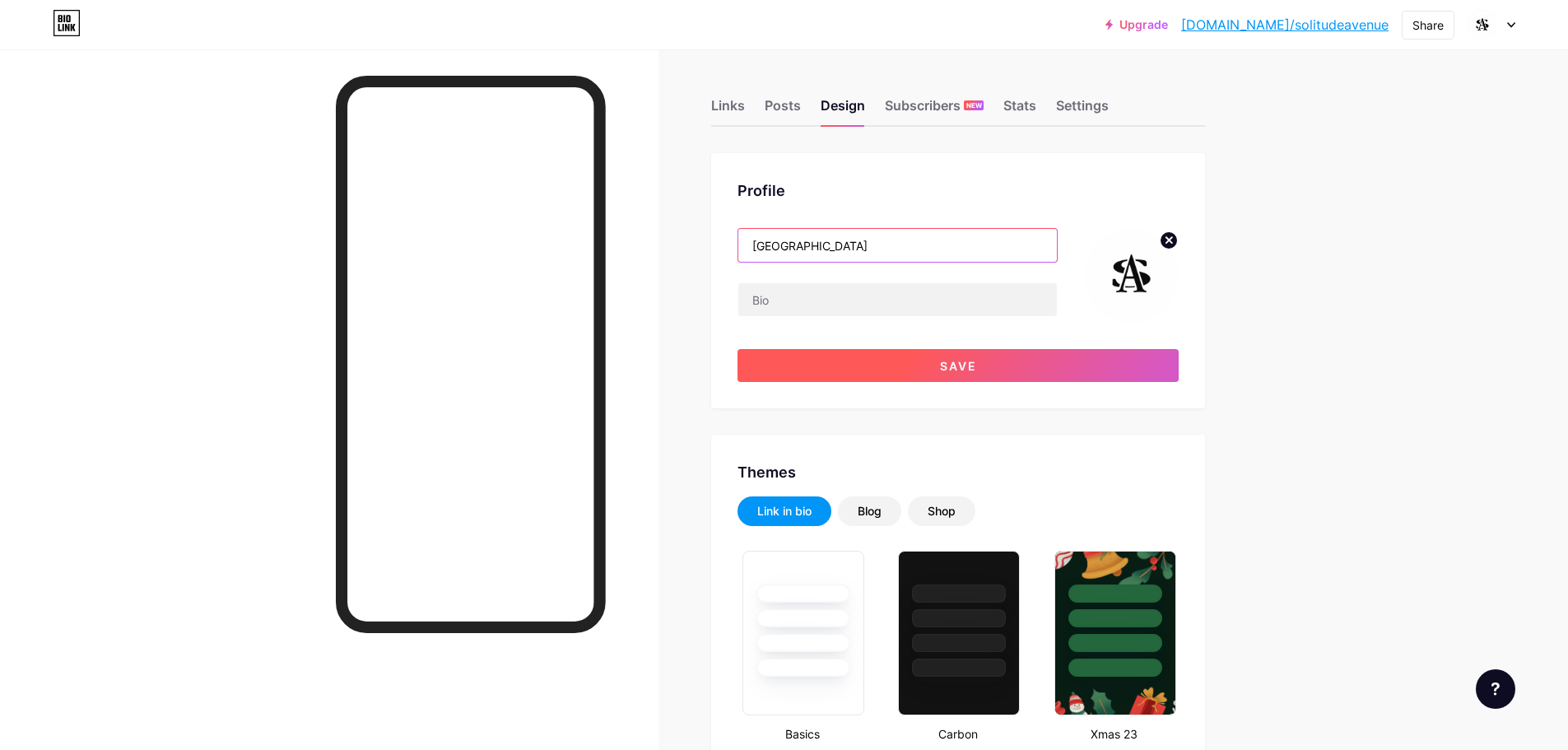
type input "[GEOGRAPHIC_DATA]"
click at [942, 359] on button "Save" at bounding box center [957, 365] width 441 height 33
type input "#ffffff"
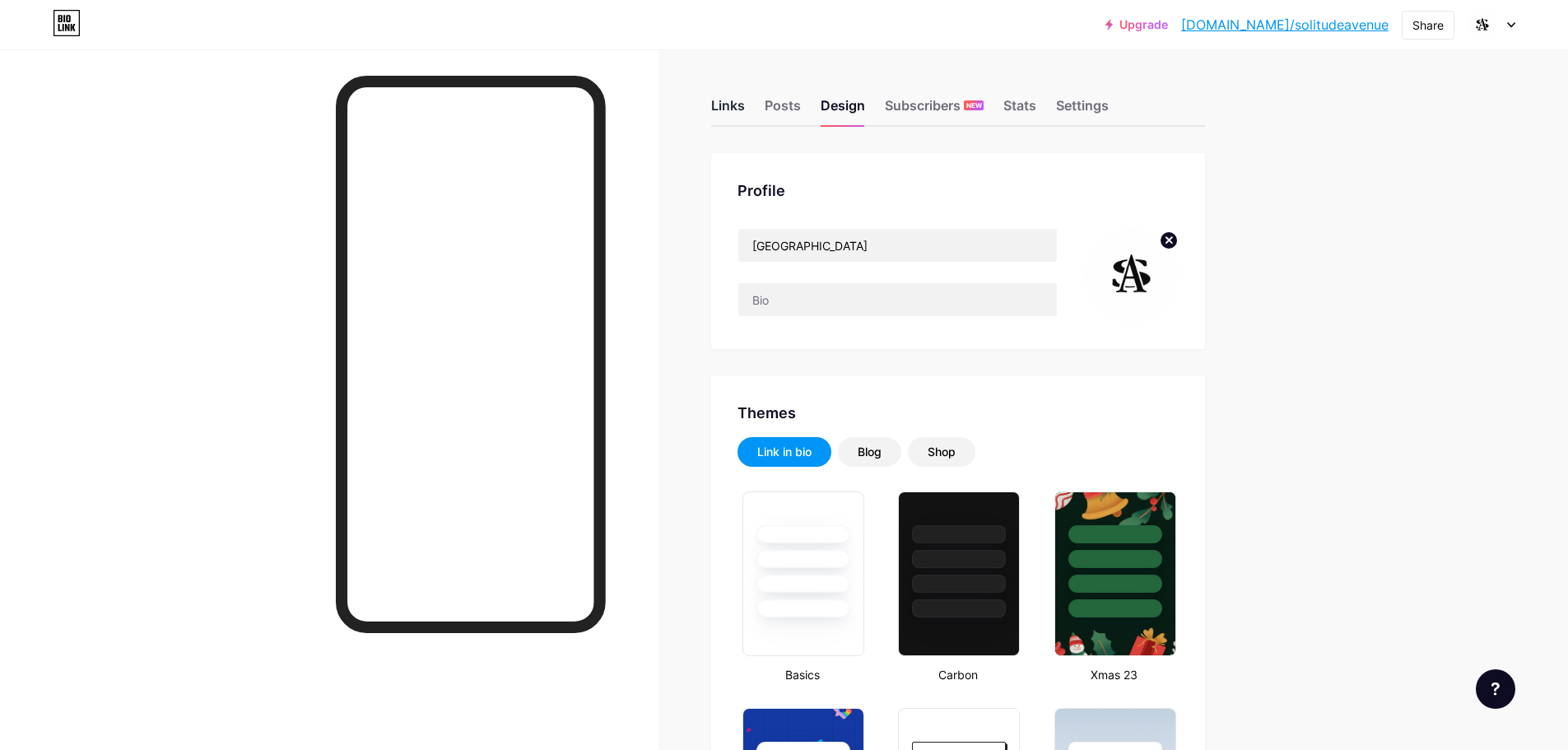
click at [745, 99] on div "Links" at bounding box center [728, 110] width 34 height 29
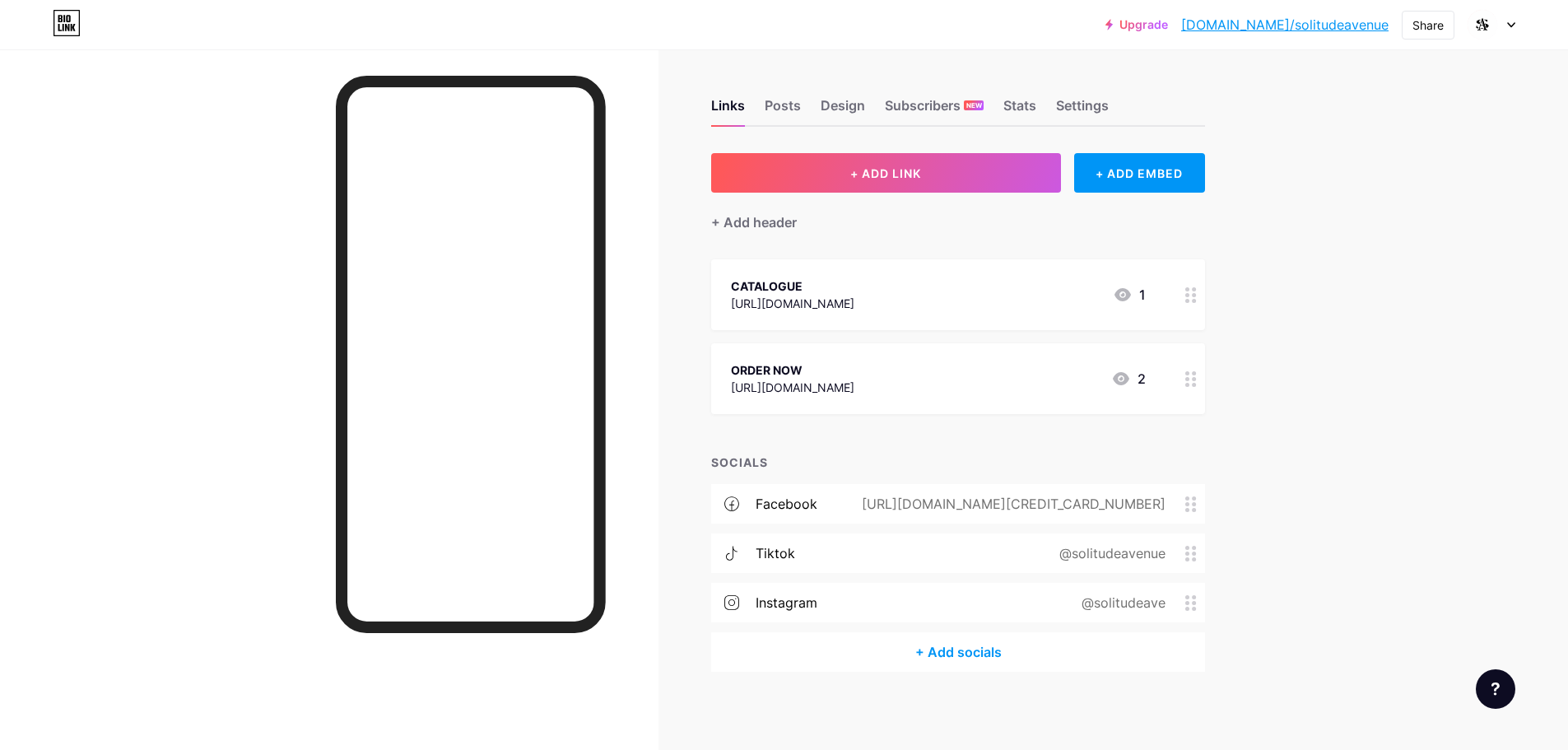
scroll to position [3, 0]
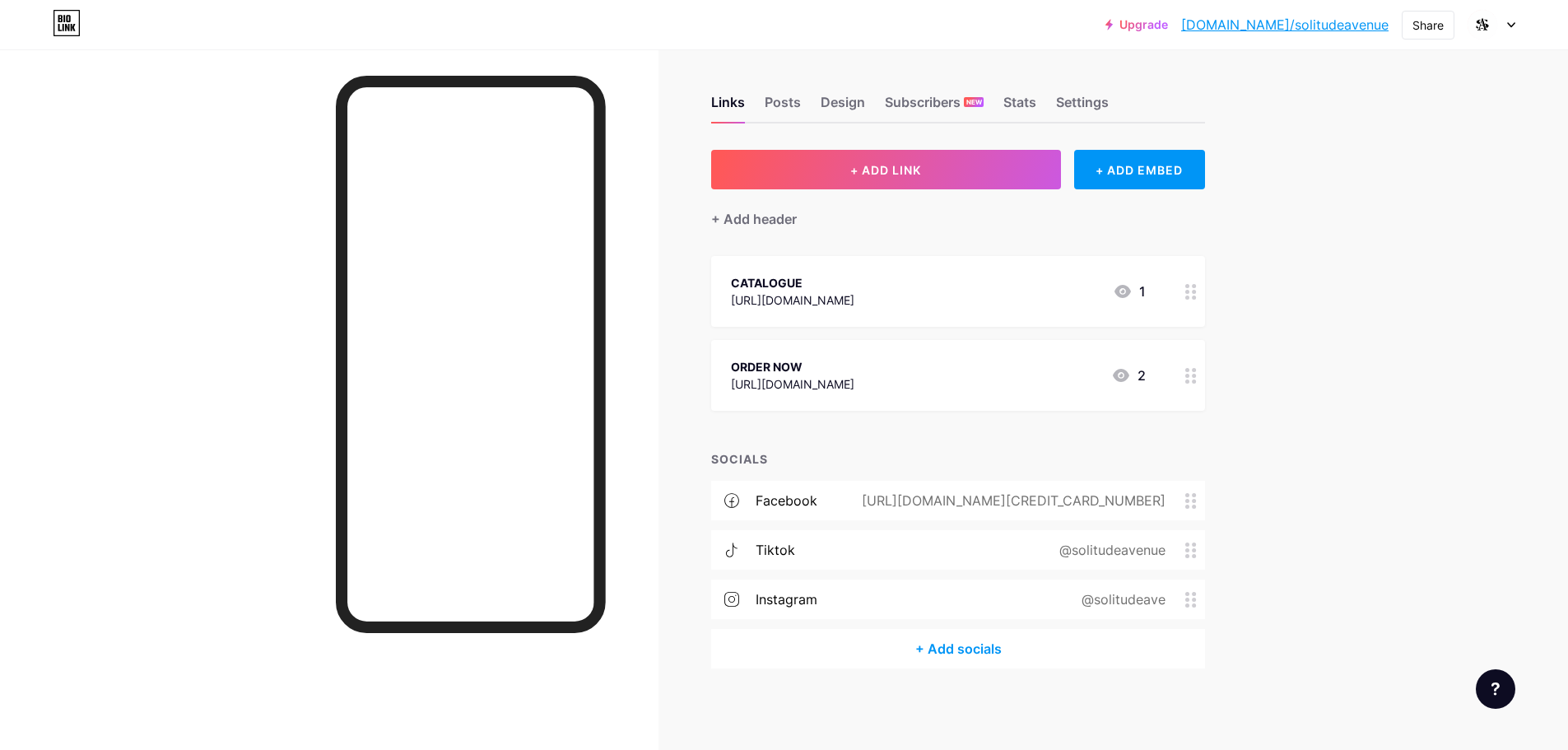
drag, startPoint x: 1036, startPoint y: 306, endPoint x: 962, endPoint y: 307, distance: 74.0
click at [962, 307] on div "CATALOGUE [URL][DOMAIN_NAME] 1" at bounding box center [938, 291] width 415 height 38
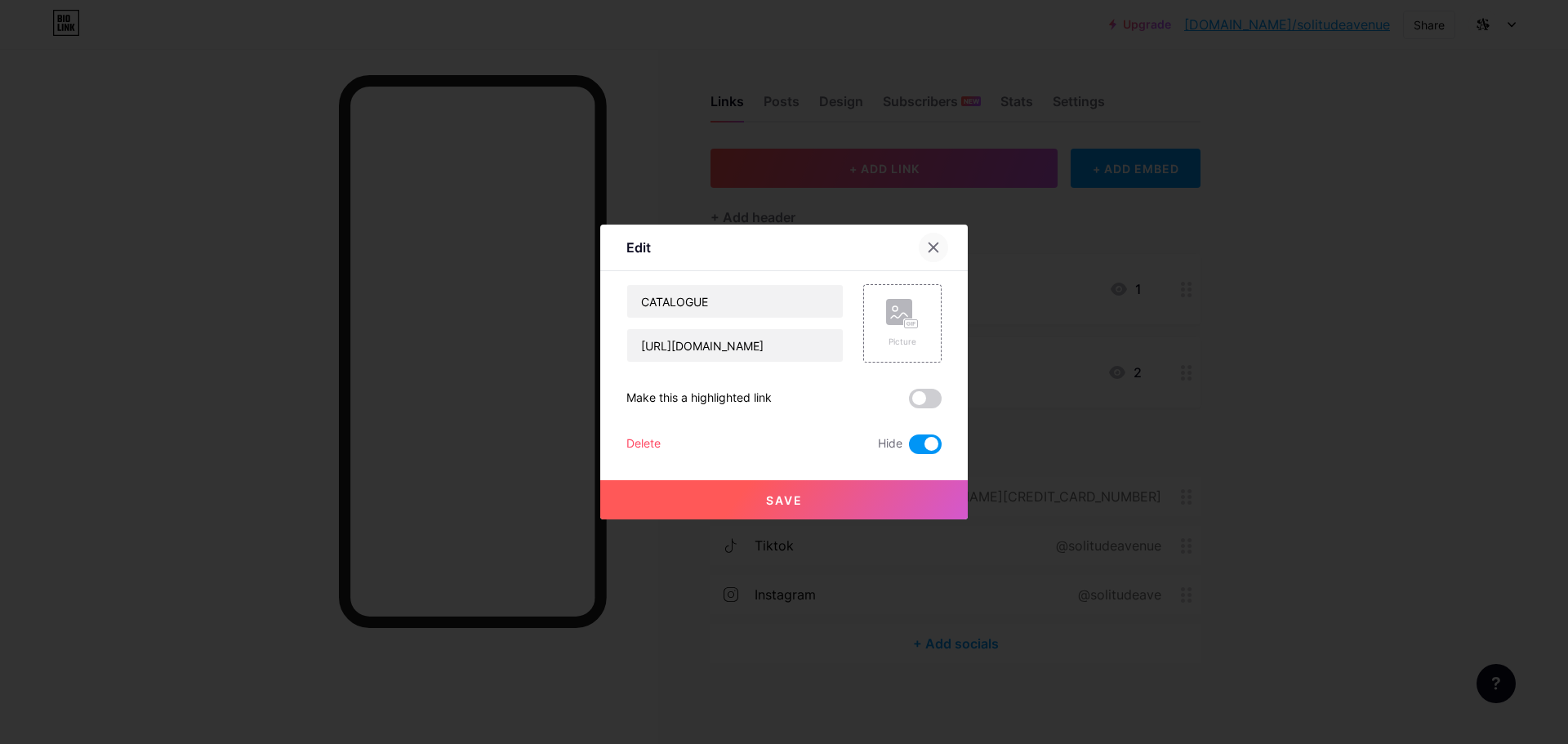
click at [933, 252] on icon at bounding box center [933, 247] width 13 height 13
